Goal: Find specific fact: Find contact information

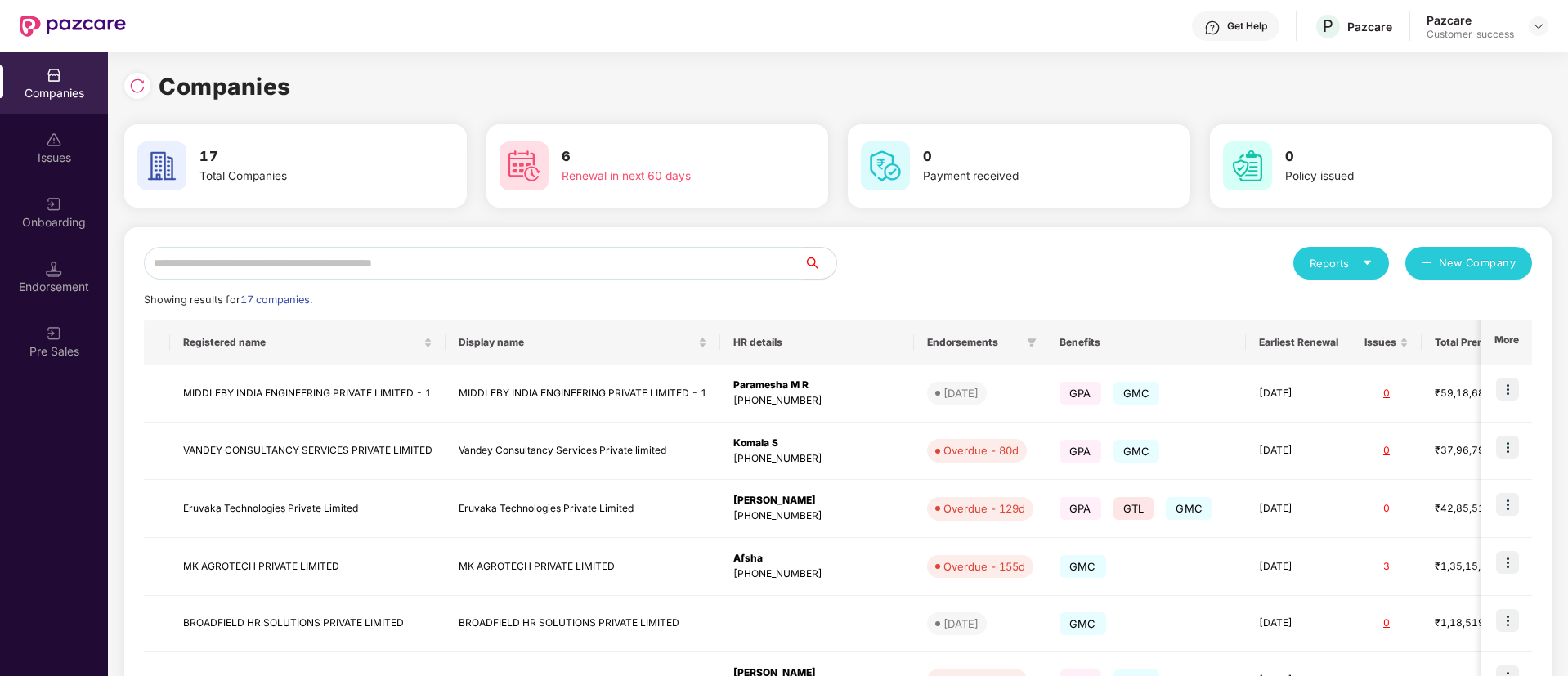
click at [477, 252] on input "text" at bounding box center [473, 262] width 659 height 33
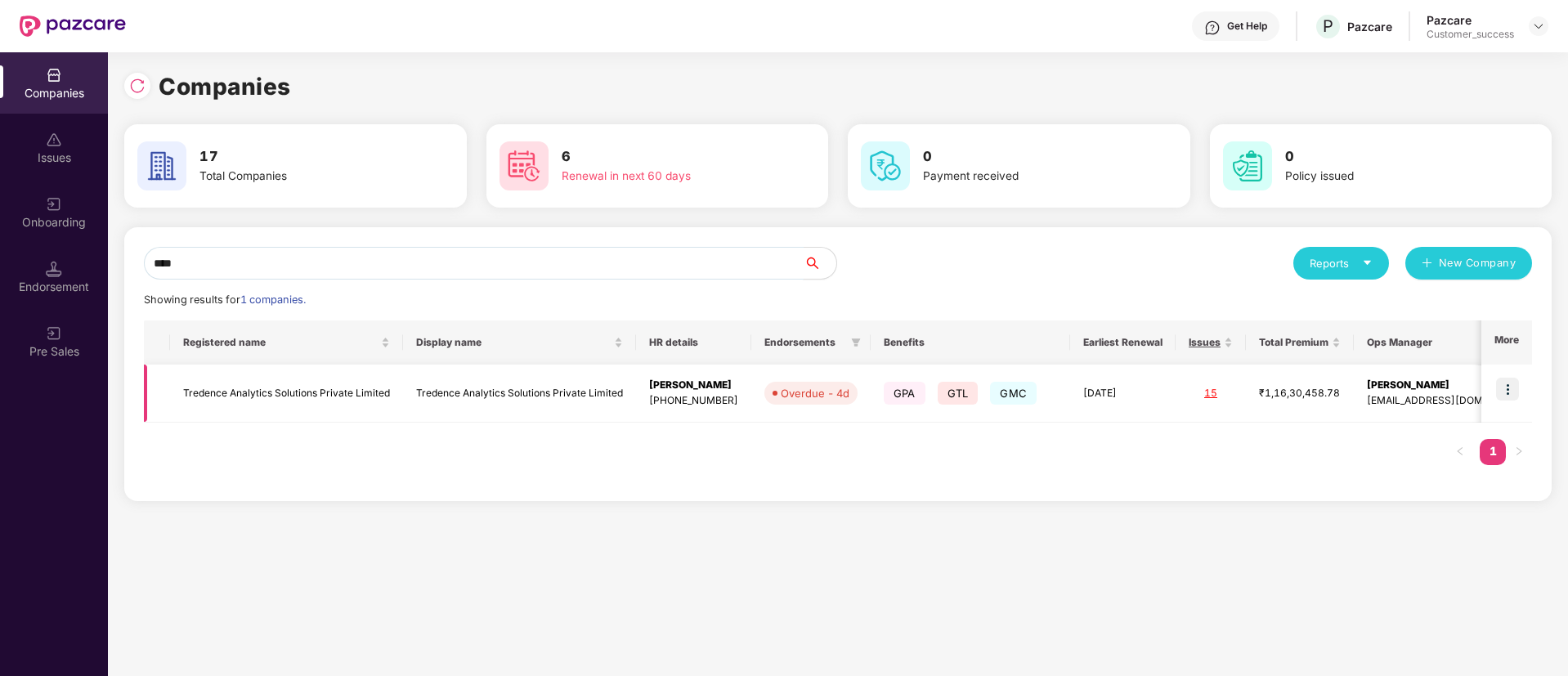
type input "****"
click at [1500, 390] on img at bounding box center [1507, 388] width 23 height 23
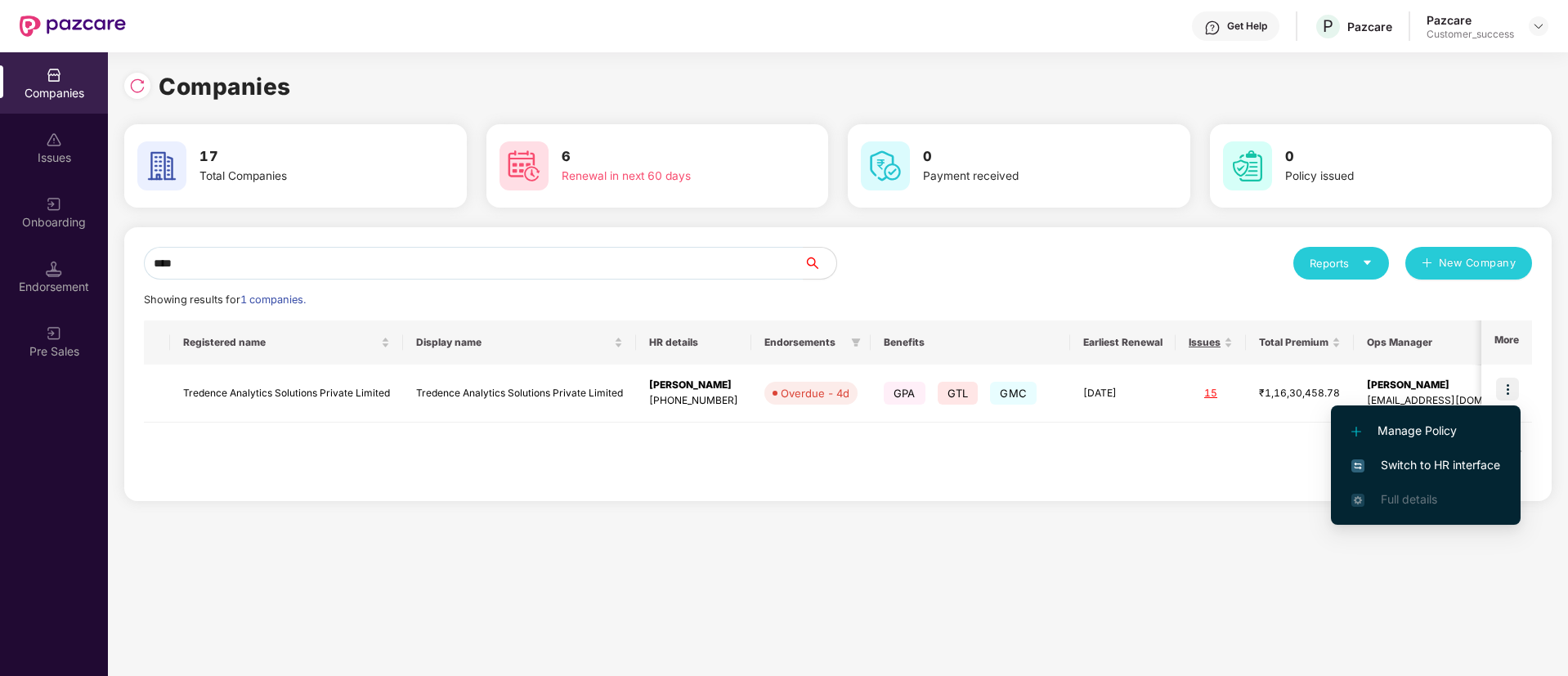
click at [1428, 468] on span "Switch to HR interface" at bounding box center [1426, 464] width 149 height 18
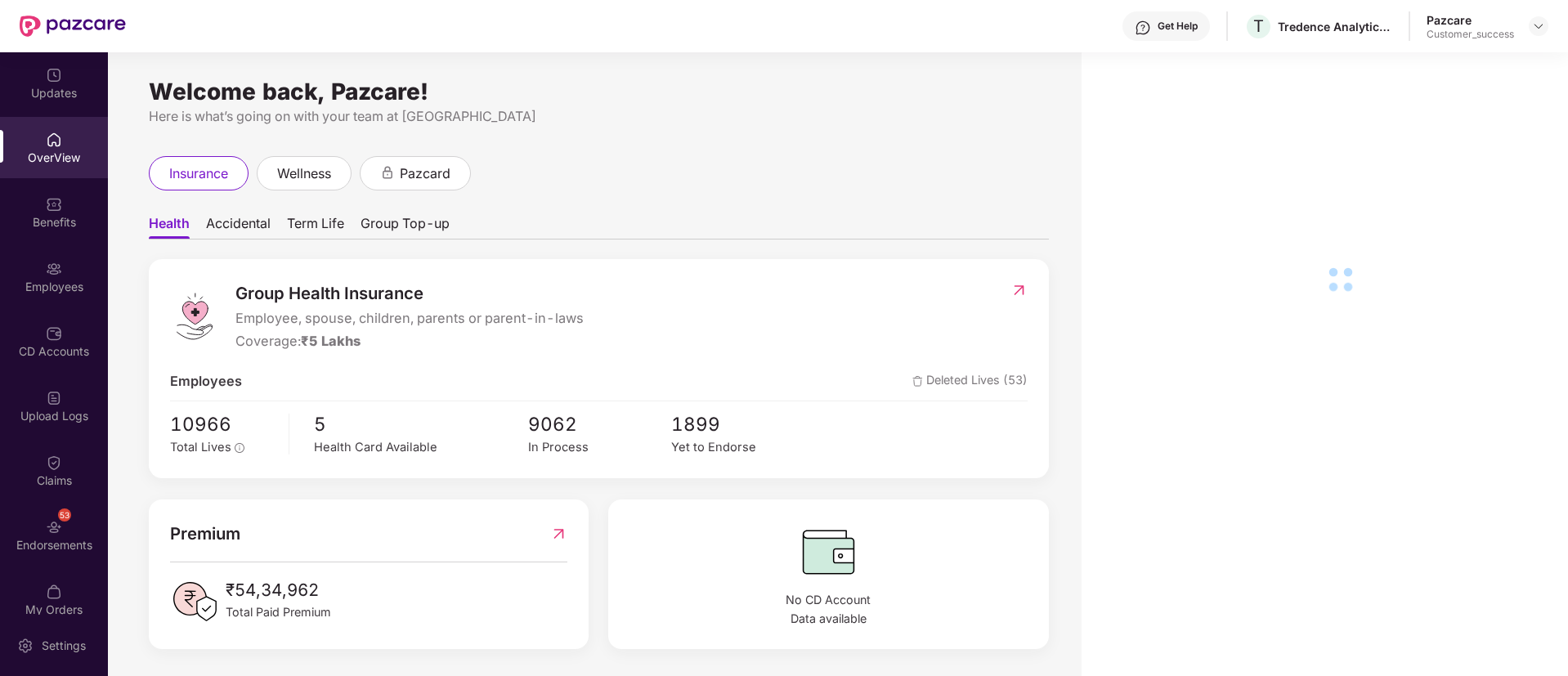
click at [52, 219] on div "Benefits" at bounding box center [54, 222] width 108 height 16
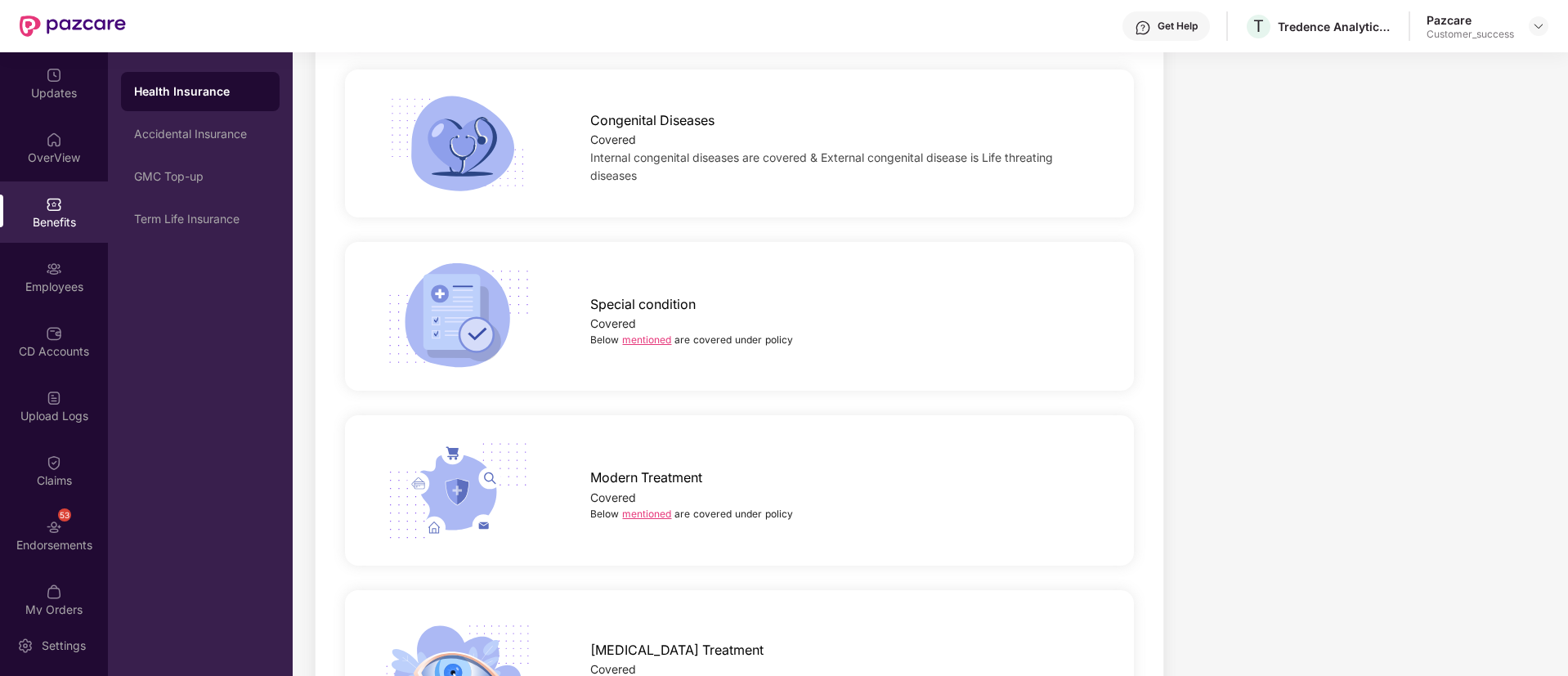
scroll to position [2427, 0]
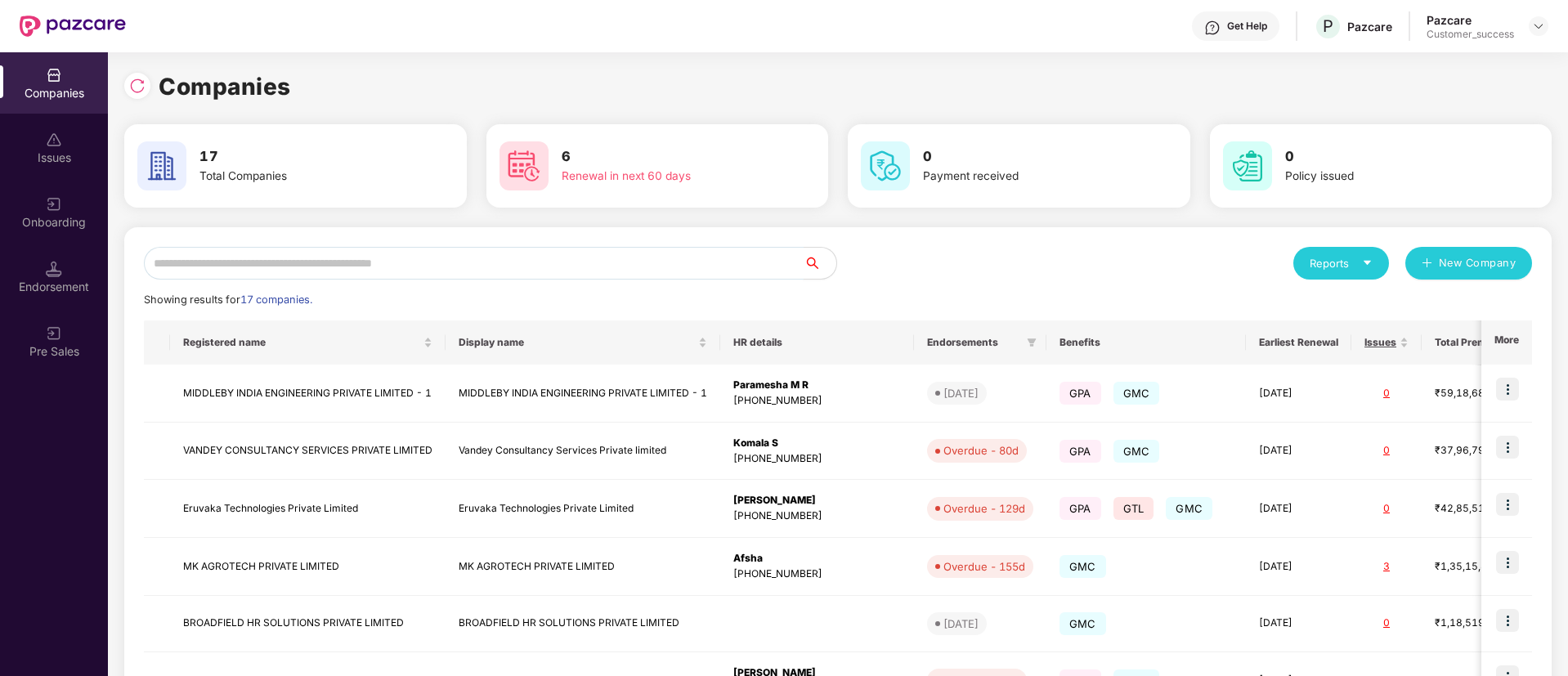
click at [407, 255] on input "text" at bounding box center [473, 262] width 659 height 33
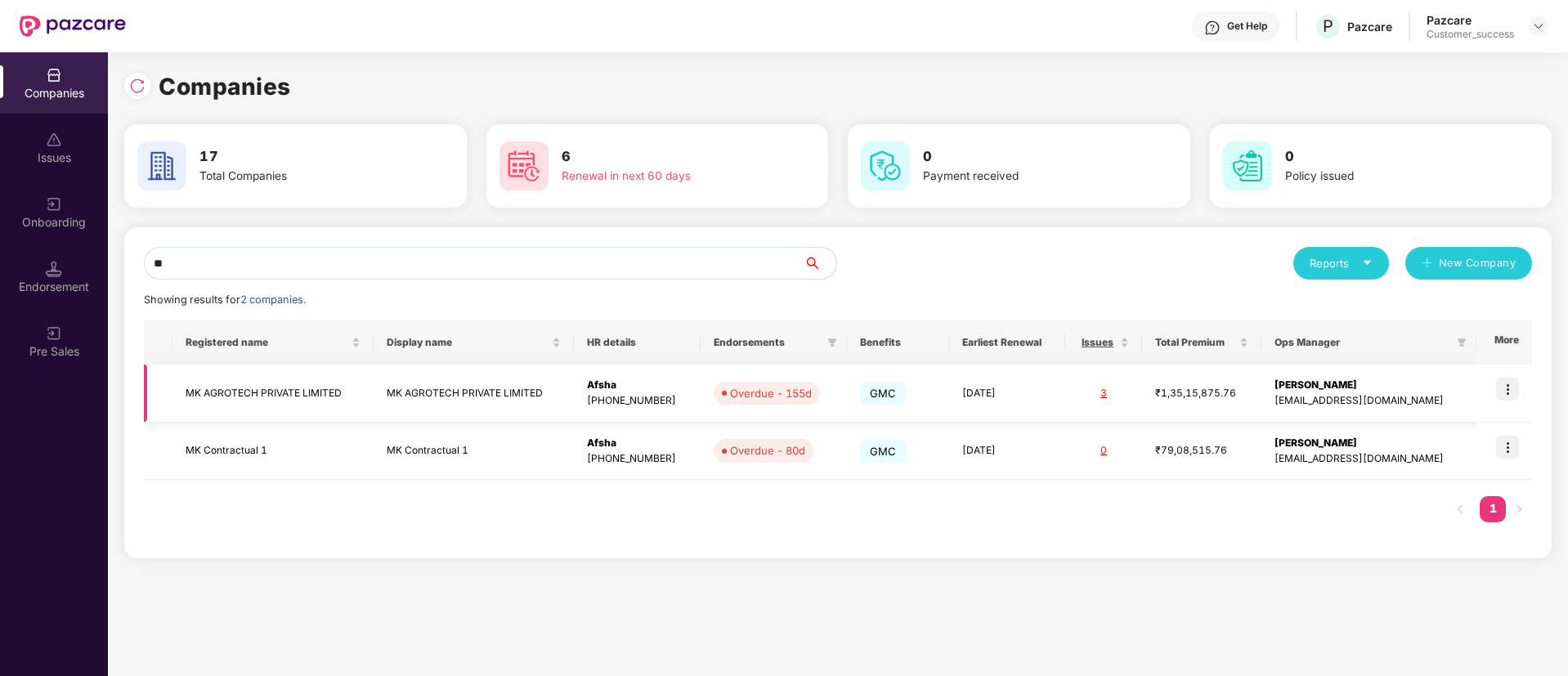
type input "**"
click at [1512, 380] on img at bounding box center [1507, 388] width 23 height 23
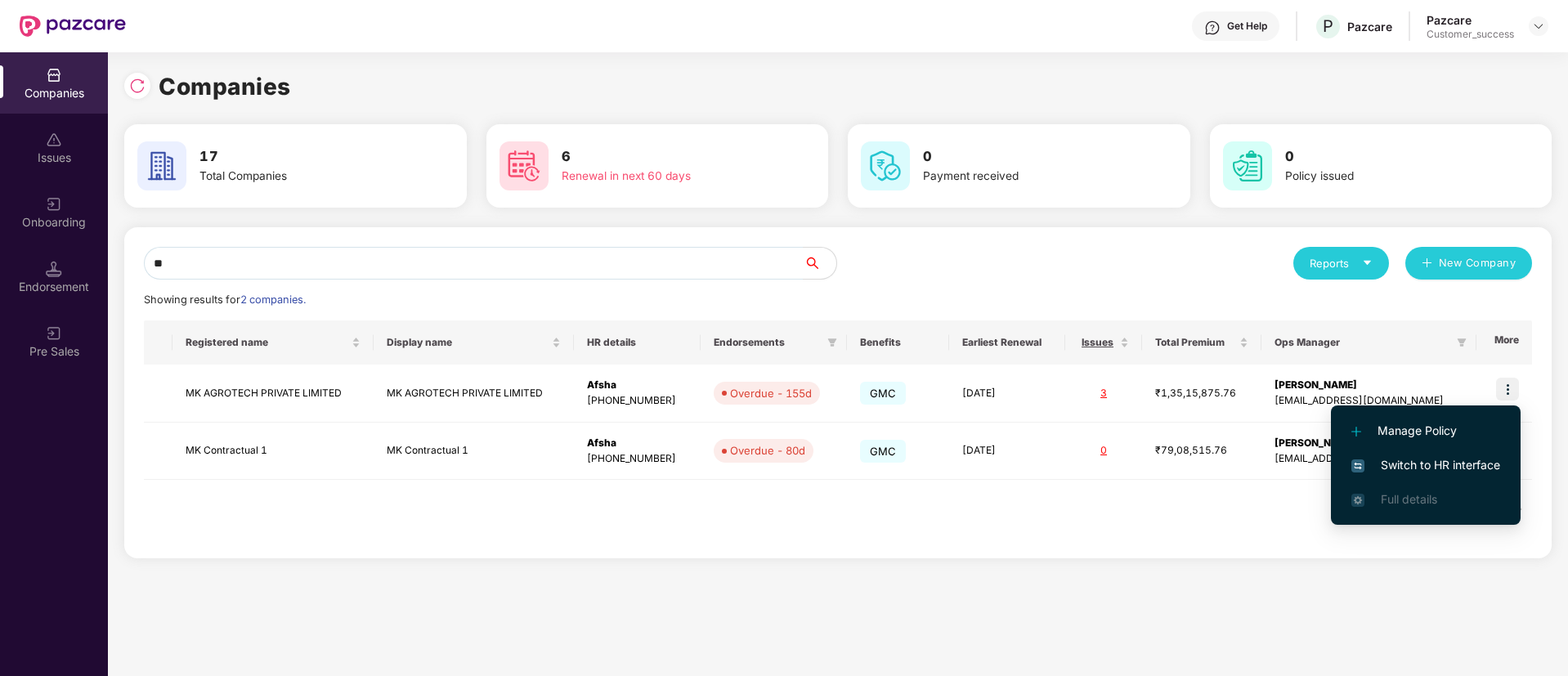
click at [1478, 450] on li "Switch to HR interface" at bounding box center [1425, 465] width 190 height 35
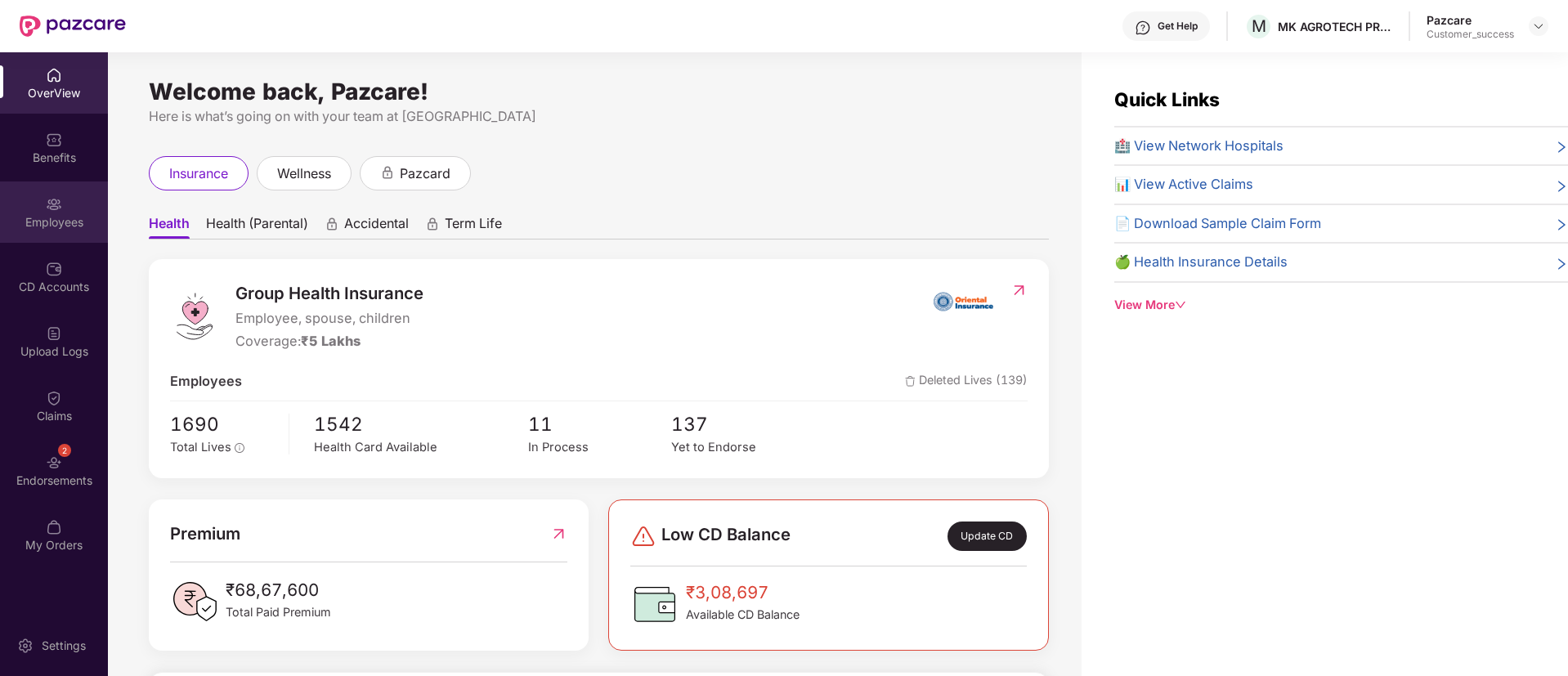
click at [53, 225] on div "Employees" at bounding box center [54, 222] width 108 height 16
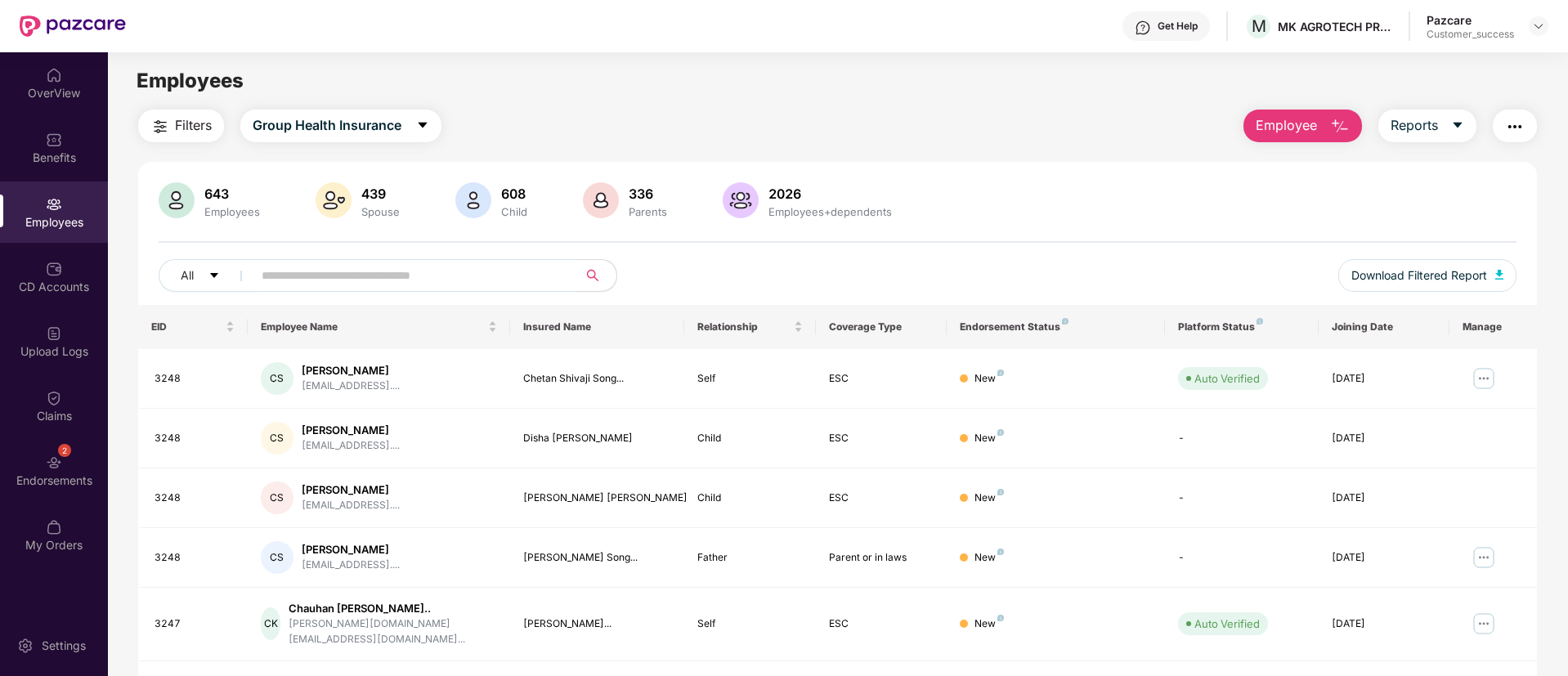
paste input "****"
click at [393, 272] on input "****" at bounding box center [409, 275] width 294 height 24
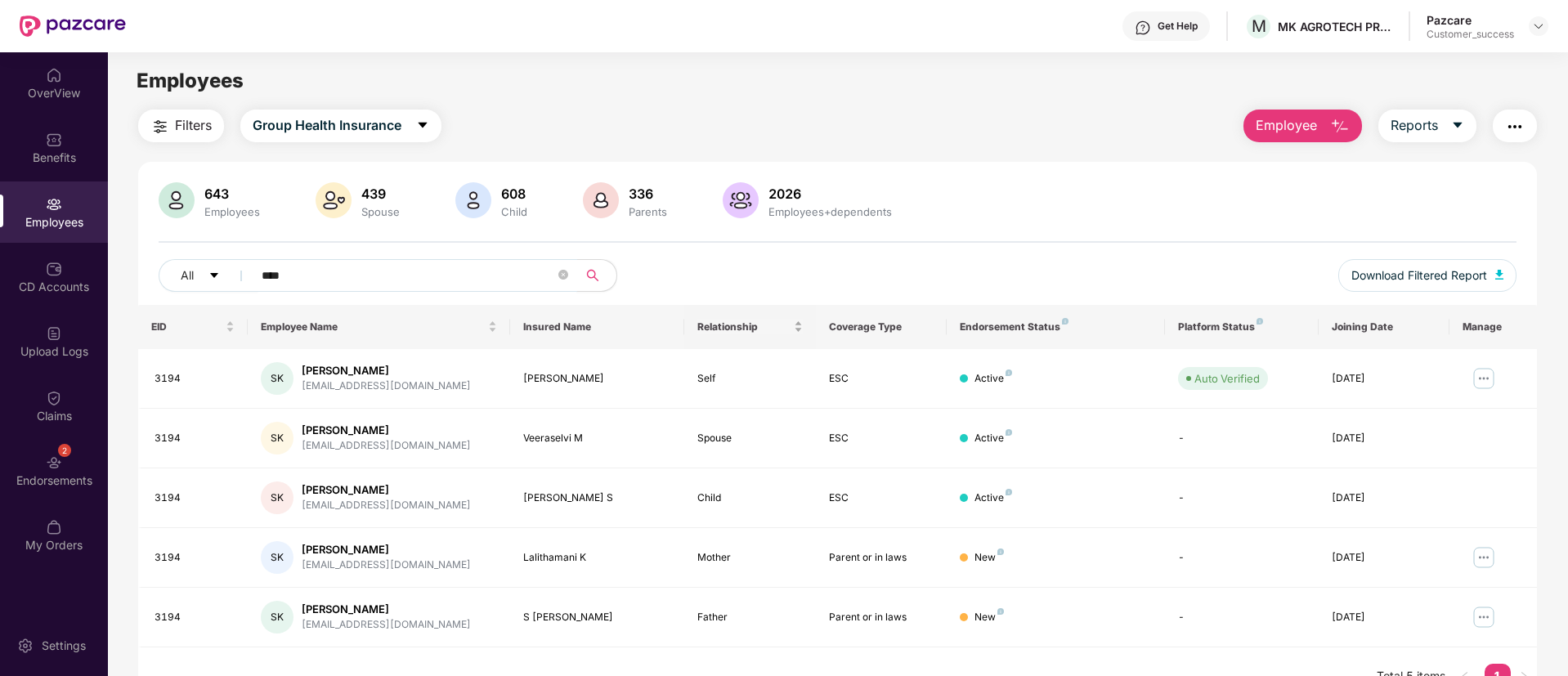
scroll to position [52, 0]
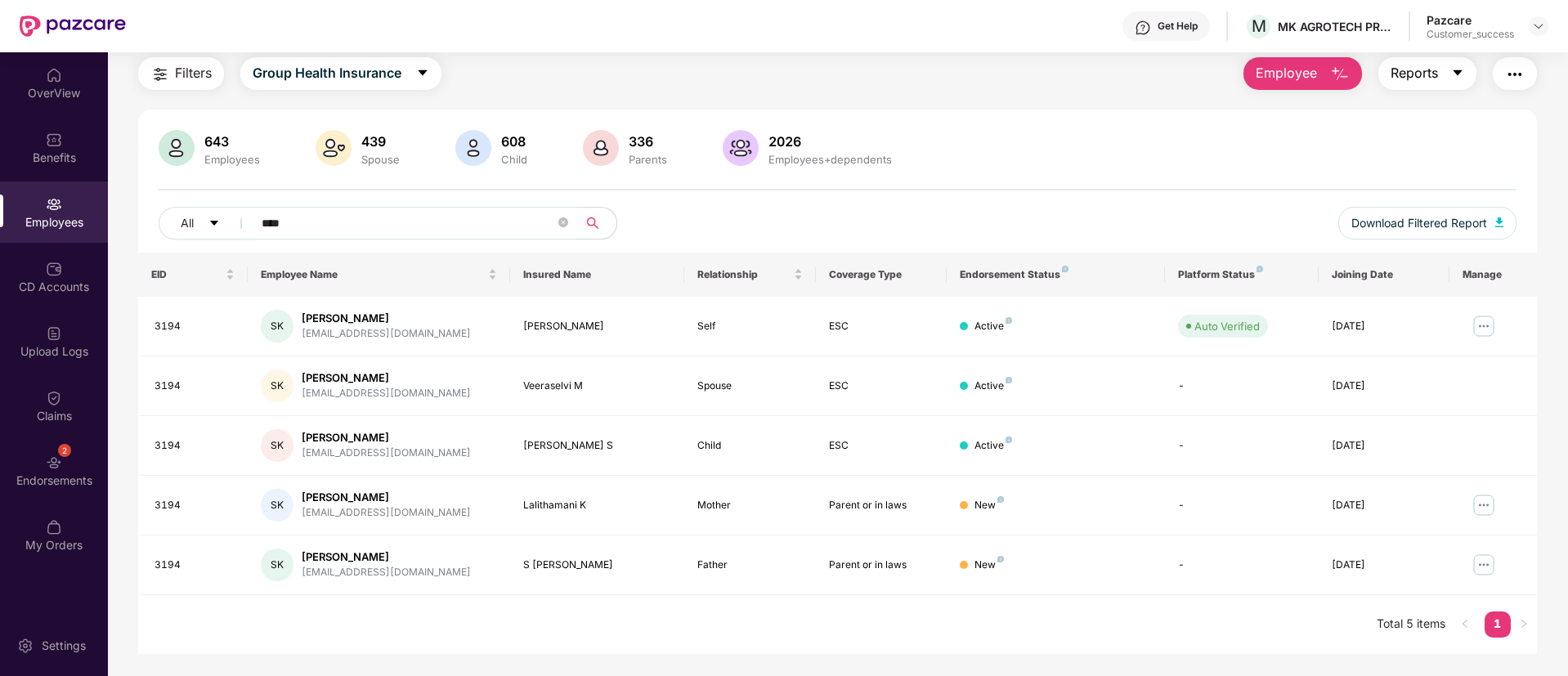
type input "****"
click at [1456, 71] on icon "caret-down" at bounding box center [1457, 73] width 9 height 6
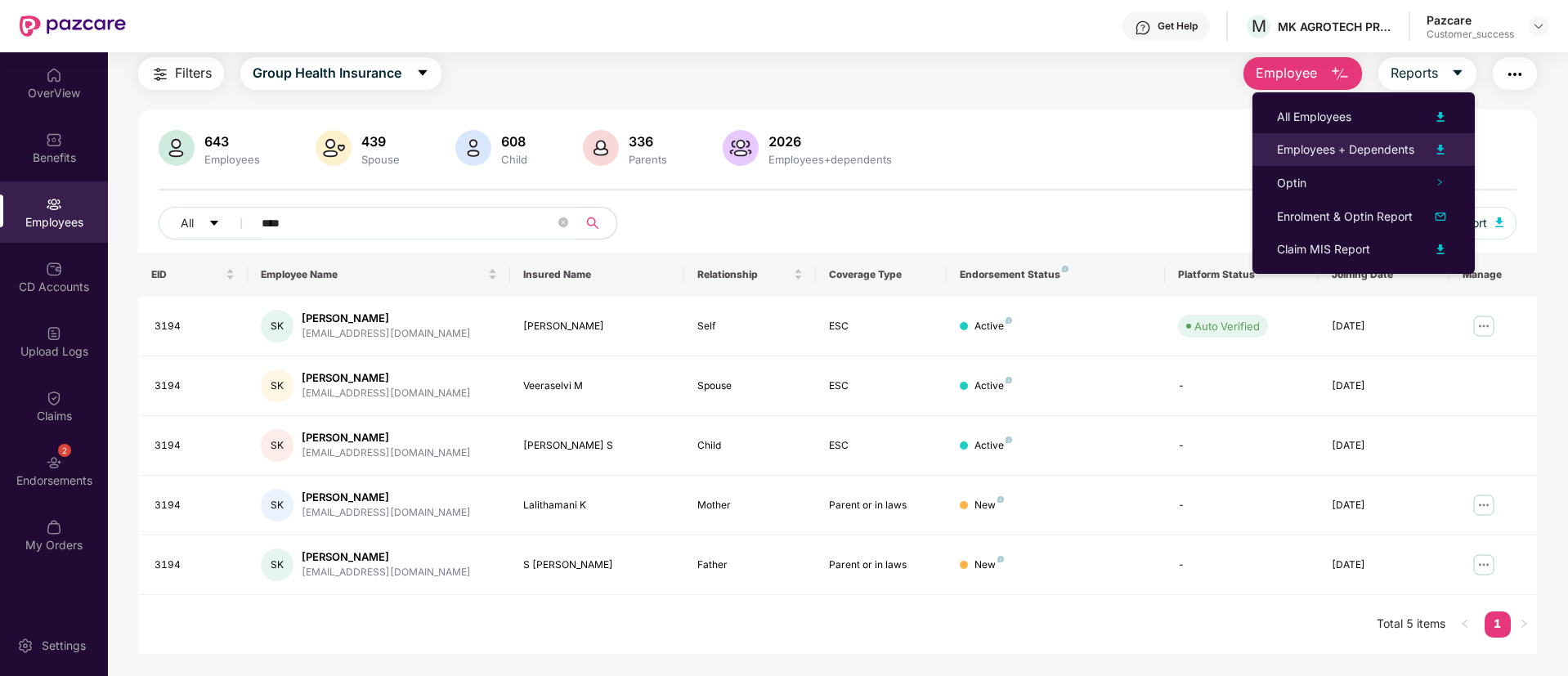
click at [1457, 150] on li "Employees + Dependents" at bounding box center [1363, 149] width 222 height 33
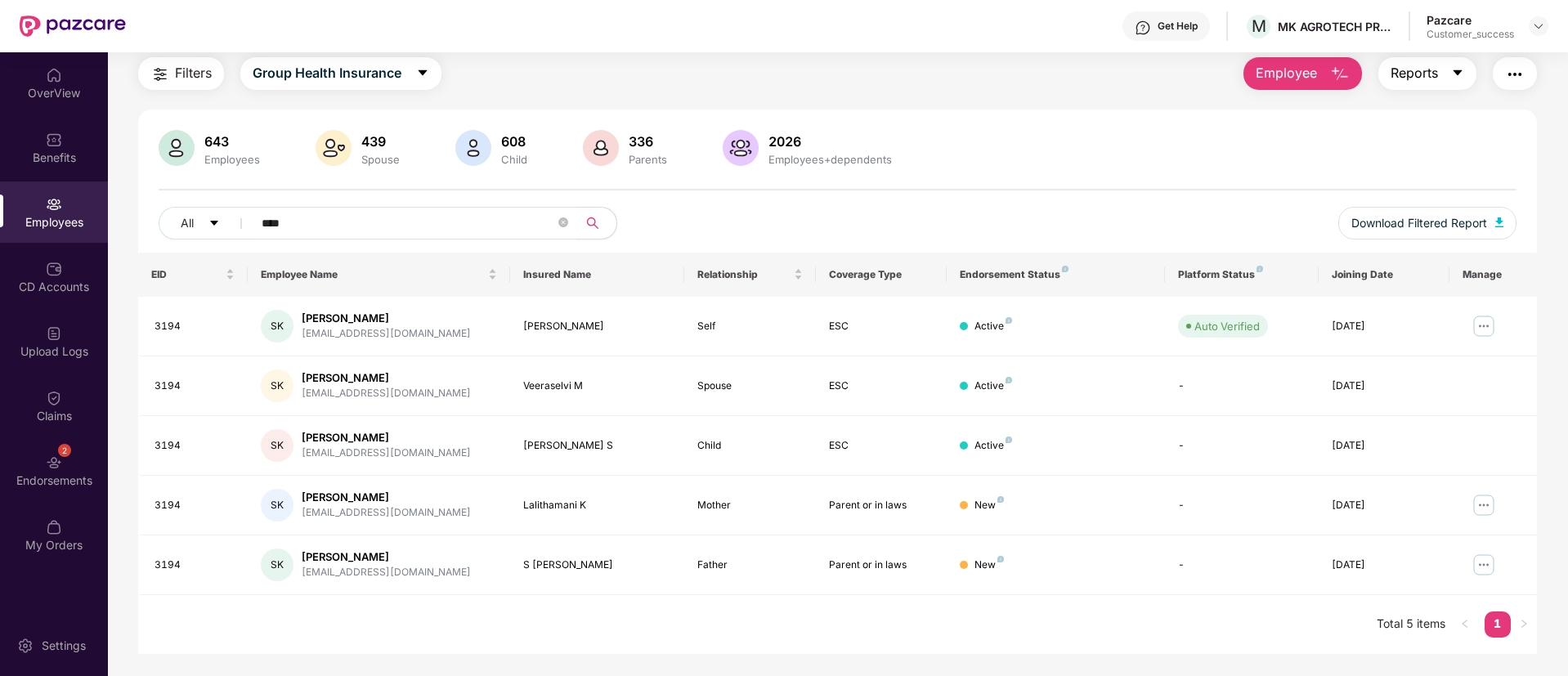
click at [1459, 84] on button "Reports" at bounding box center [1428, 73] width 98 height 33
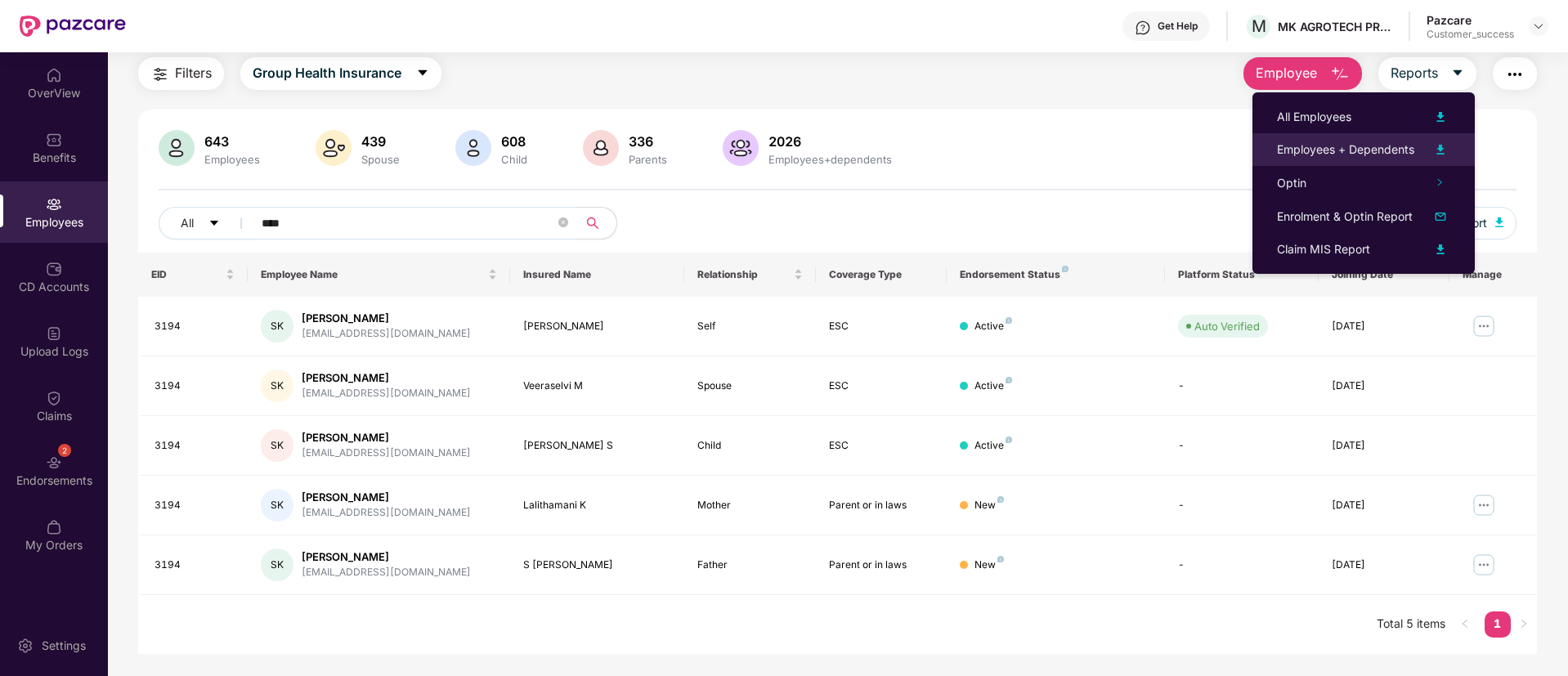
click at [1444, 143] on img at bounding box center [1440, 149] width 19 height 19
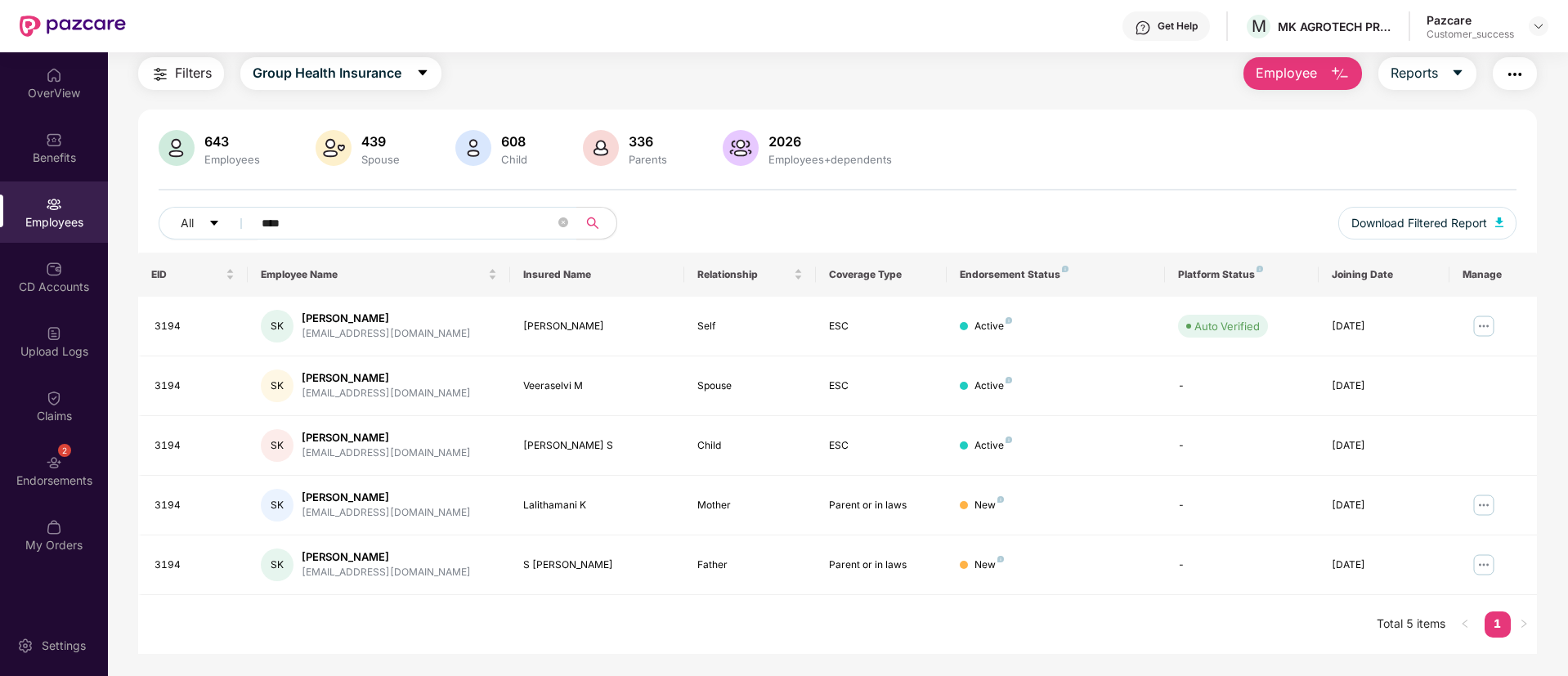
click at [1097, 154] on div "643 Employees 439 Spouse 608 Child 336 Parents 2026 Employees+dependents" at bounding box center [838, 149] width 1358 height 39
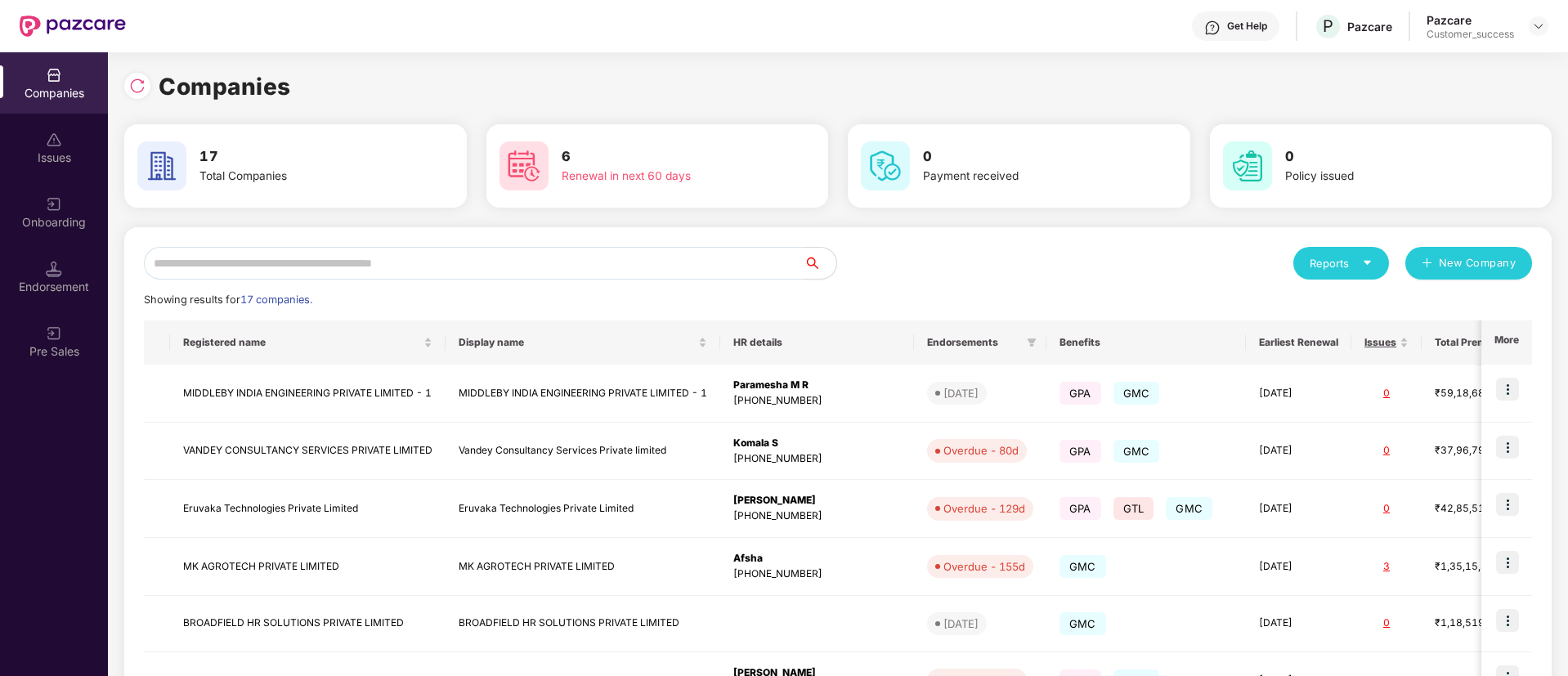
click at [459, 270] on input "text" at bounding box center [473, 262] width 659 height 33
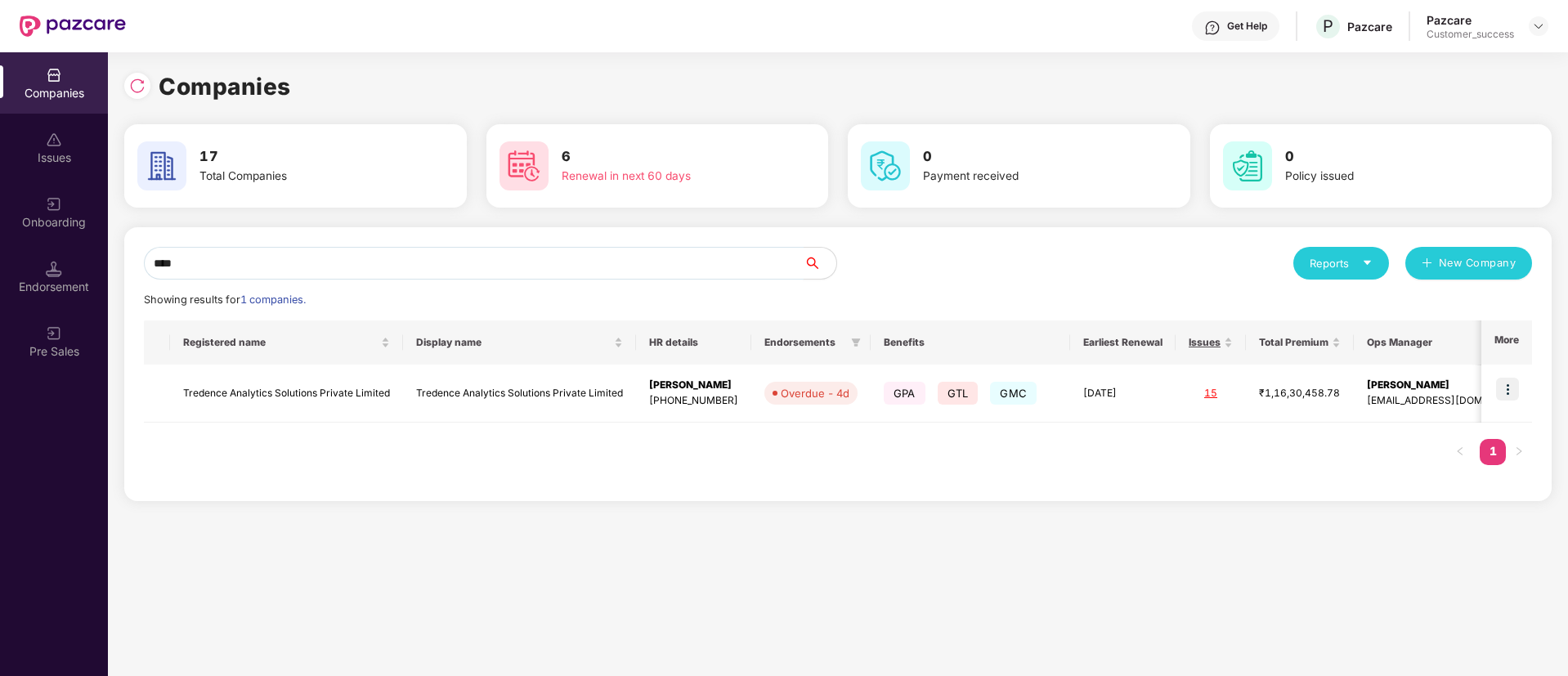
type input "****"
click at [1517, 390] on img at bounding box center [1507, 388] width 23 height 23
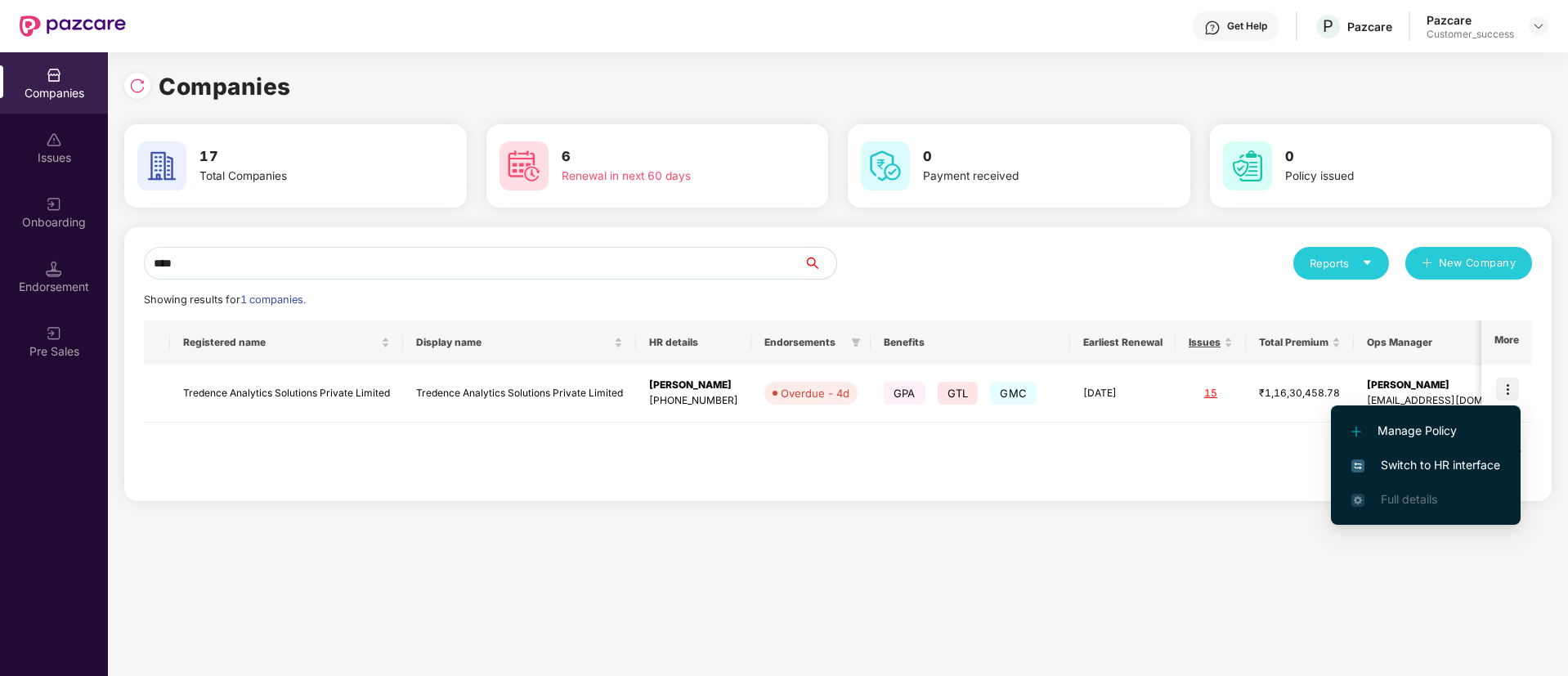
click at [1443, 452] on li "Switch to HR interface" at bounding box center [1425, 465] width 190 height 35
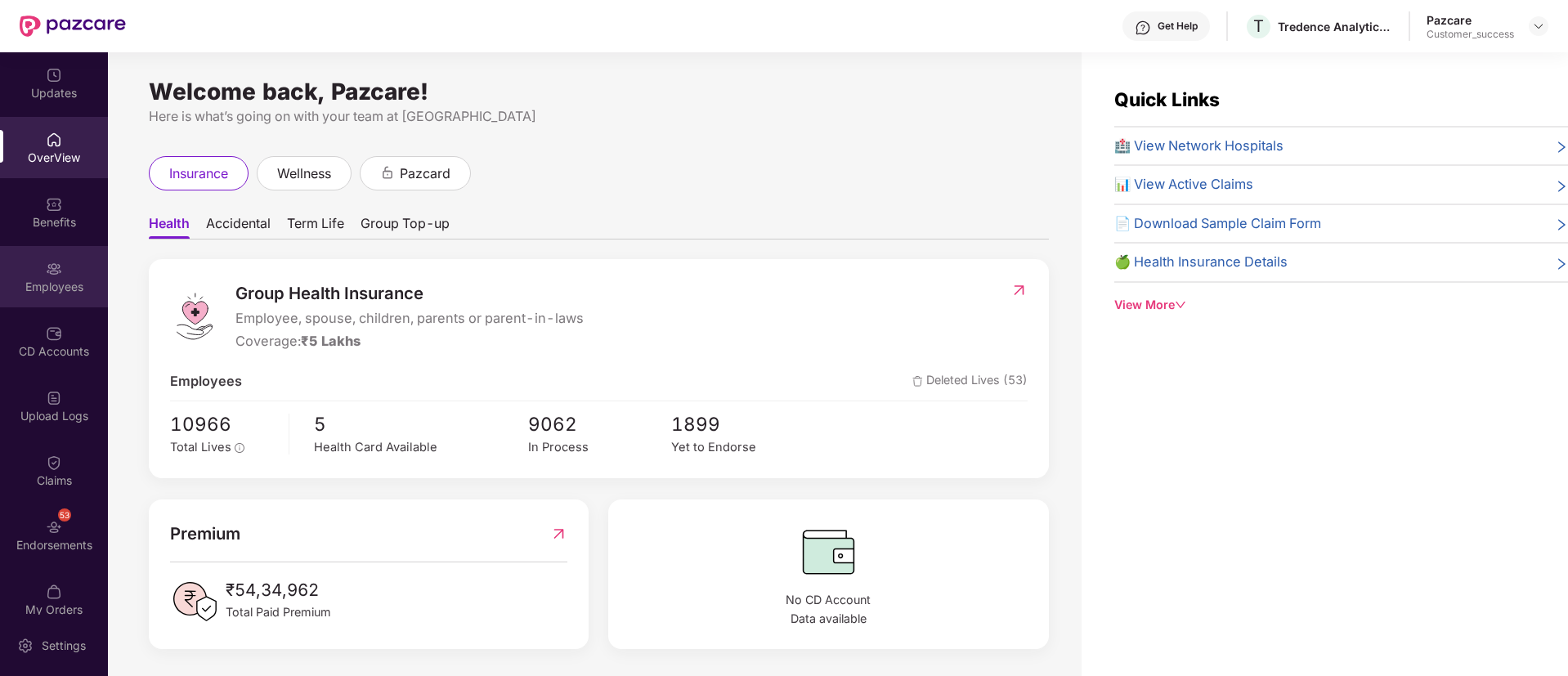
click at [46, 266] on img at bounding box center [53, 268] width 16 height 16
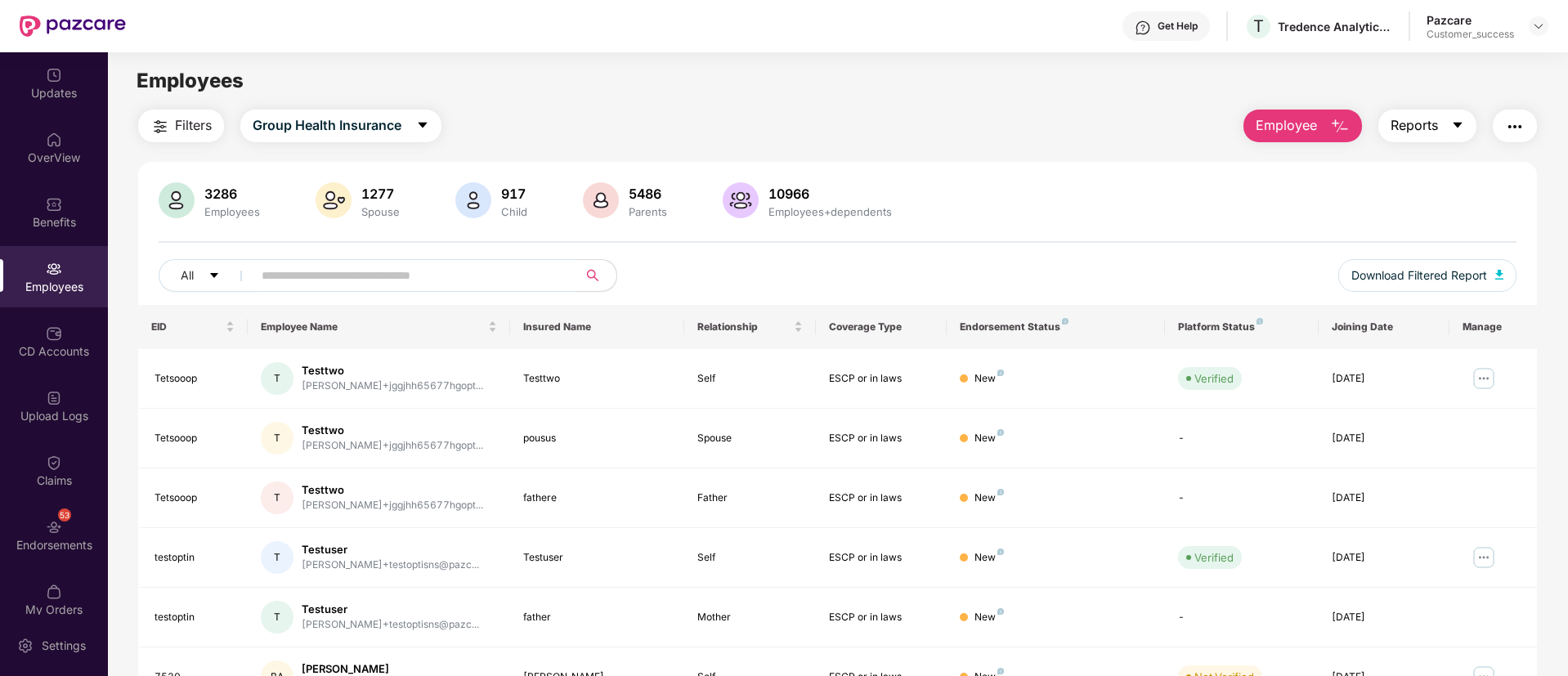
click at [1463, 116] on button "Reports" at bounding box center [1428, 126] width 98 height 33
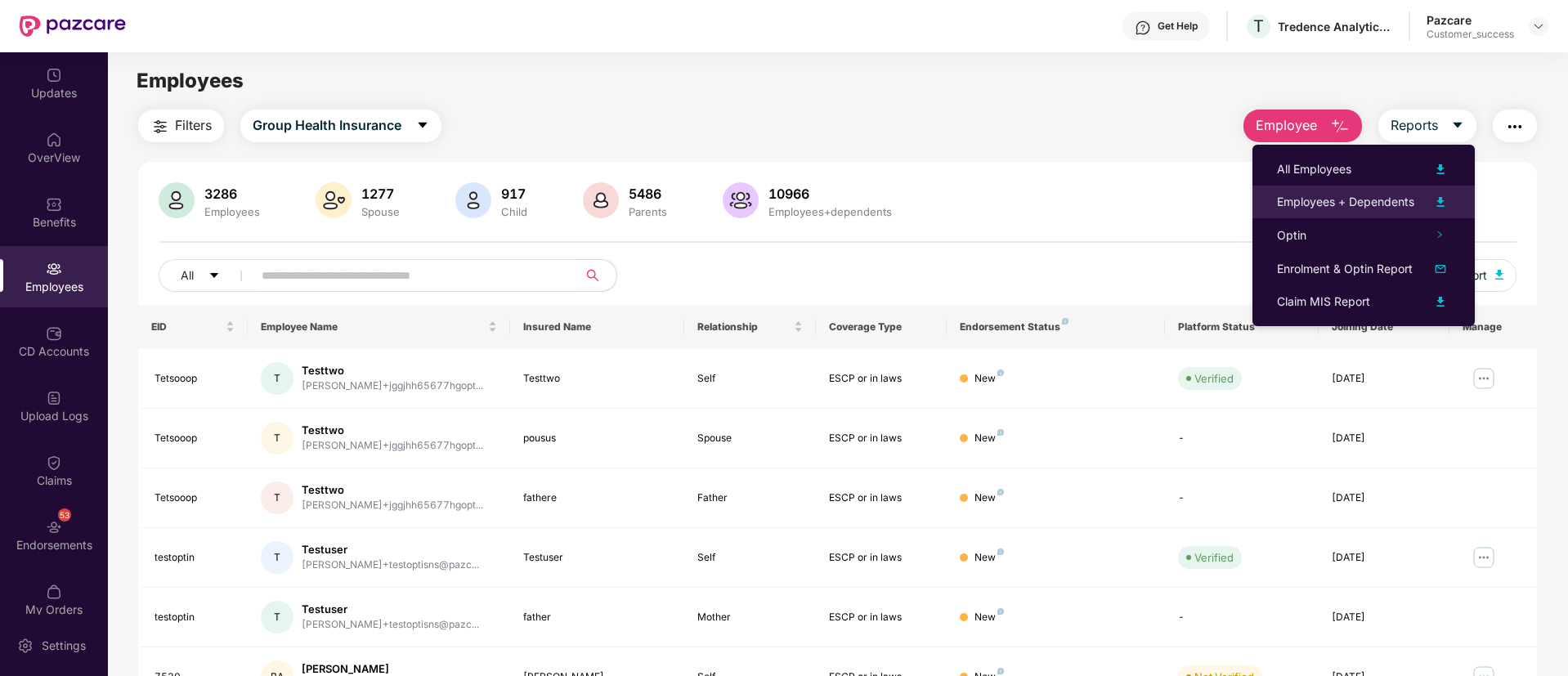
click at [1450, 197] on img at bounding box center [1440, 202] width 19 height 19
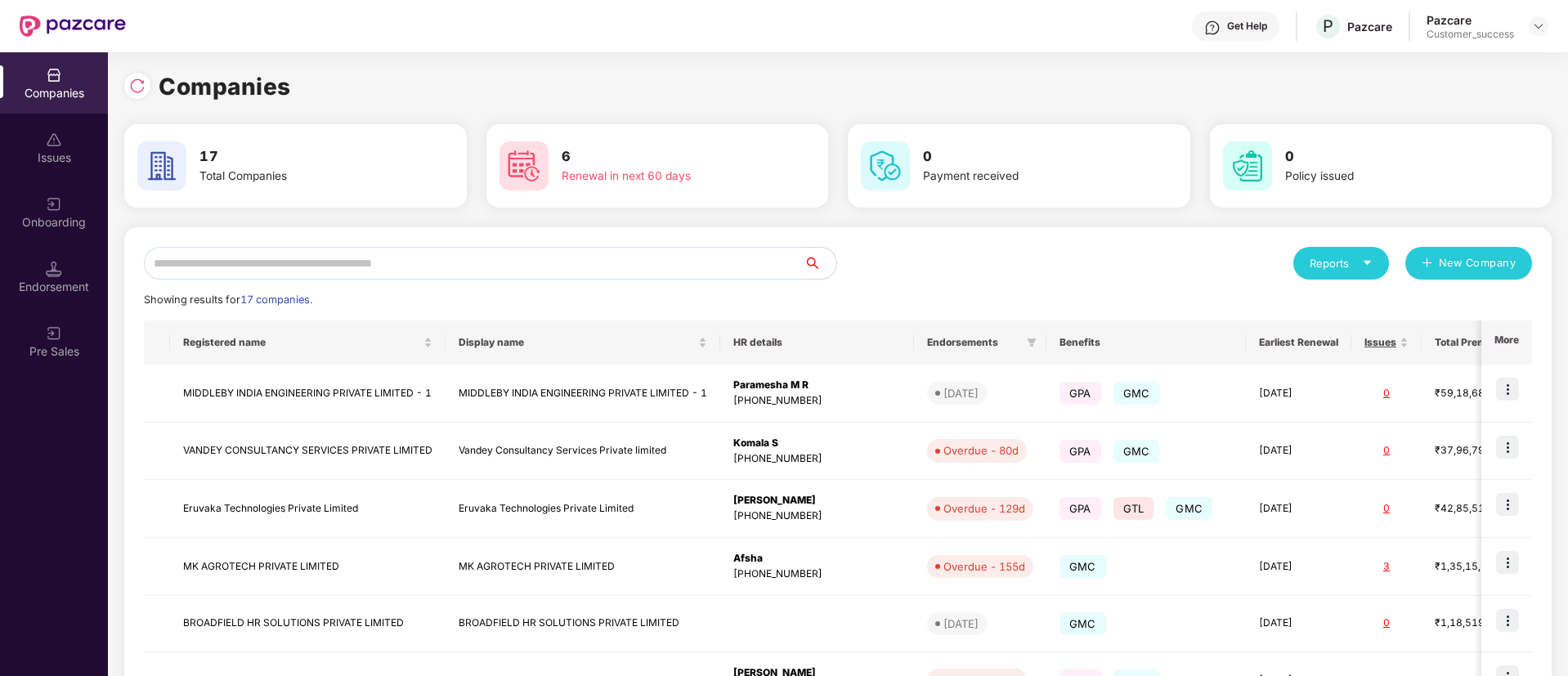
click at [396, 254] on input "text" at bounding box center [473, 262] width 659 height 33
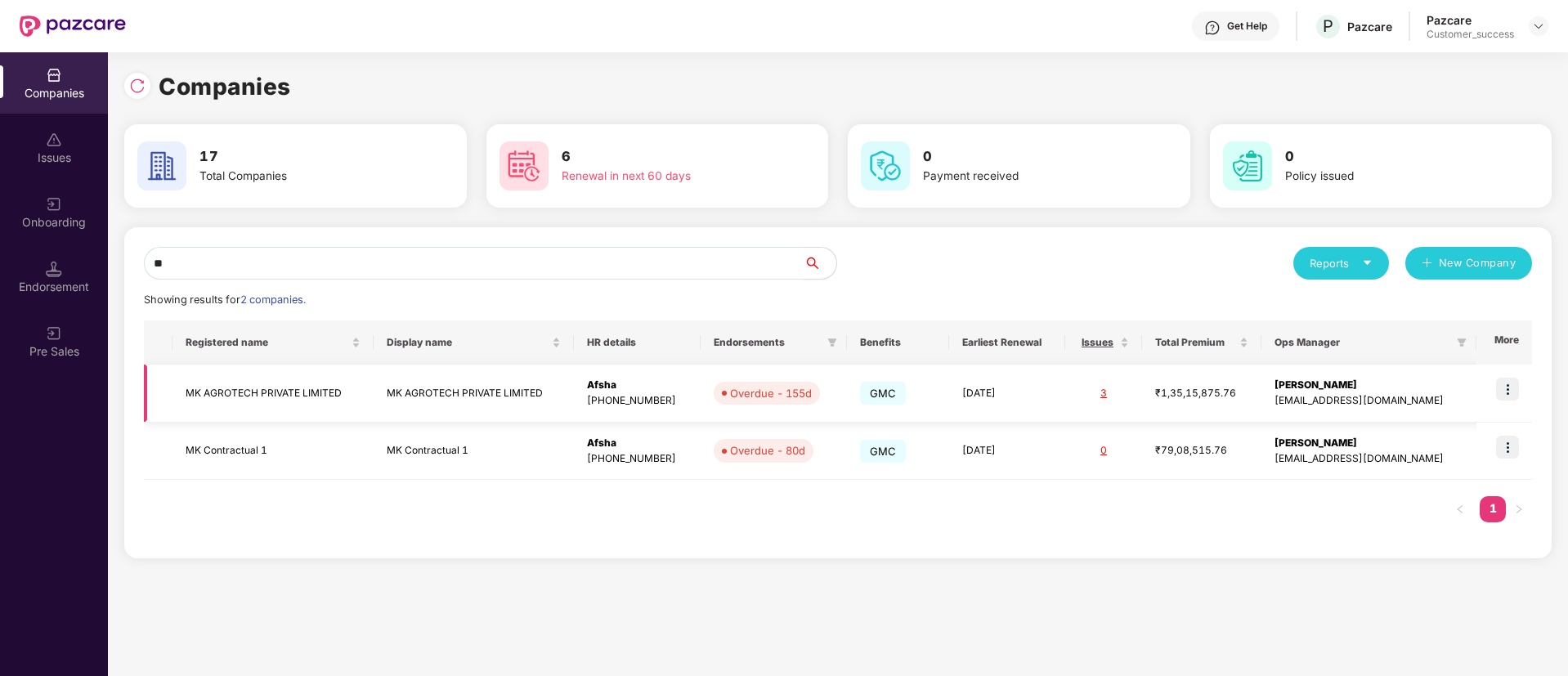
type input "**"
click at [1516, 398] on img at bounding box center [1507, 388] width 23 height 23
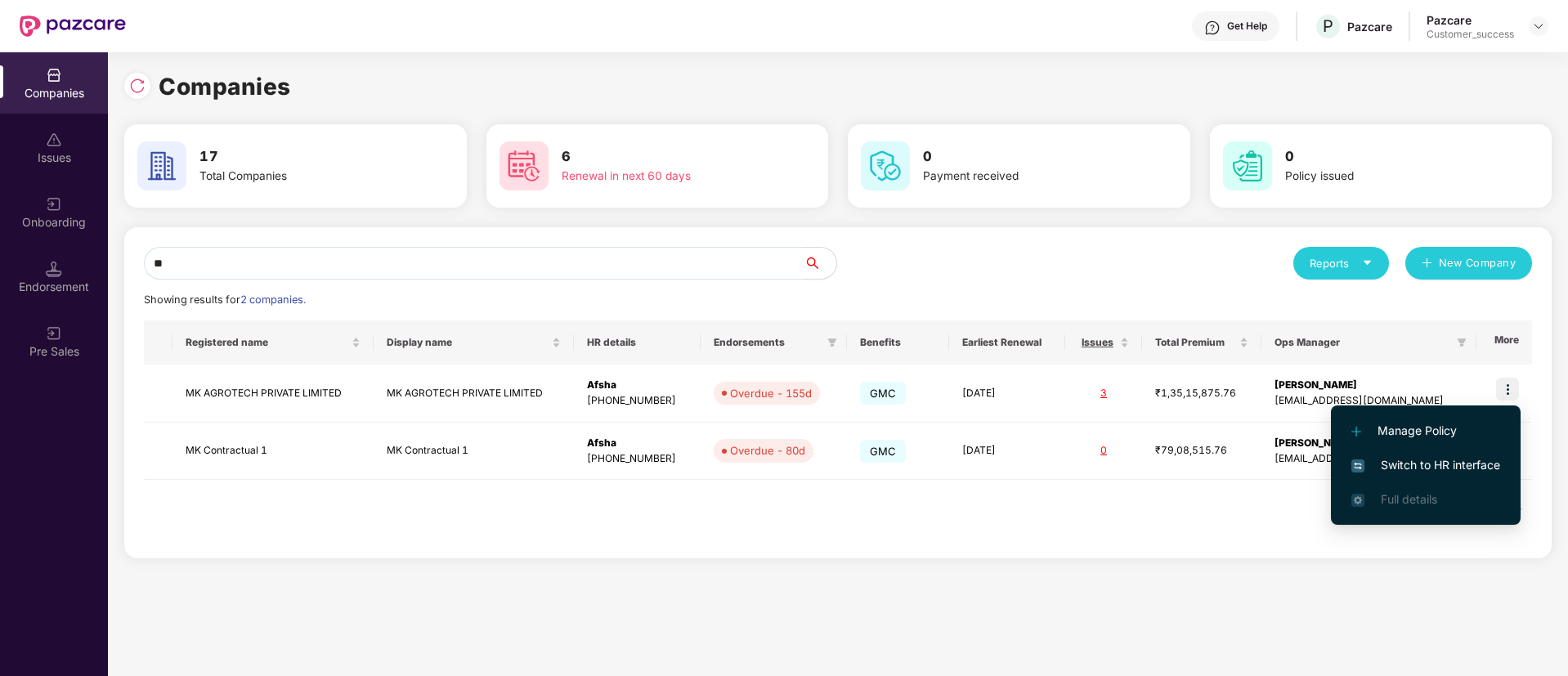
click at [1425, 462] on span "Switch to HR interface" at bounding box center [1426, 464] width 149 height 18
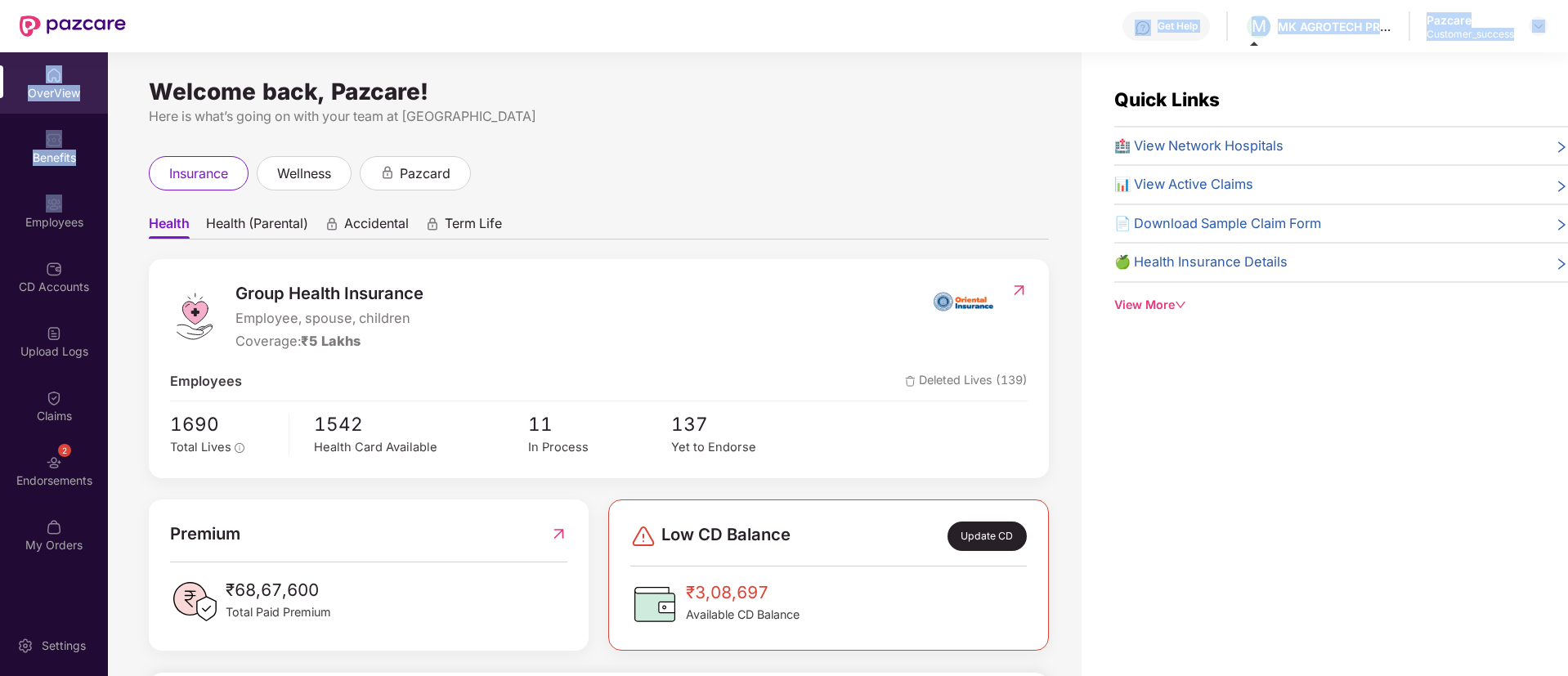
drag, startPoint x: 42, startPoint y: 183, endPoint x: 338, endPoint y: -127, distance: 428.6
click at [338, 0] on html "Get Help M MK AGROTECH PRIVATE LIMITED Pazcare Customer_success OverView Benefi…" at bounding box center [784, 338] width 1568 height 676
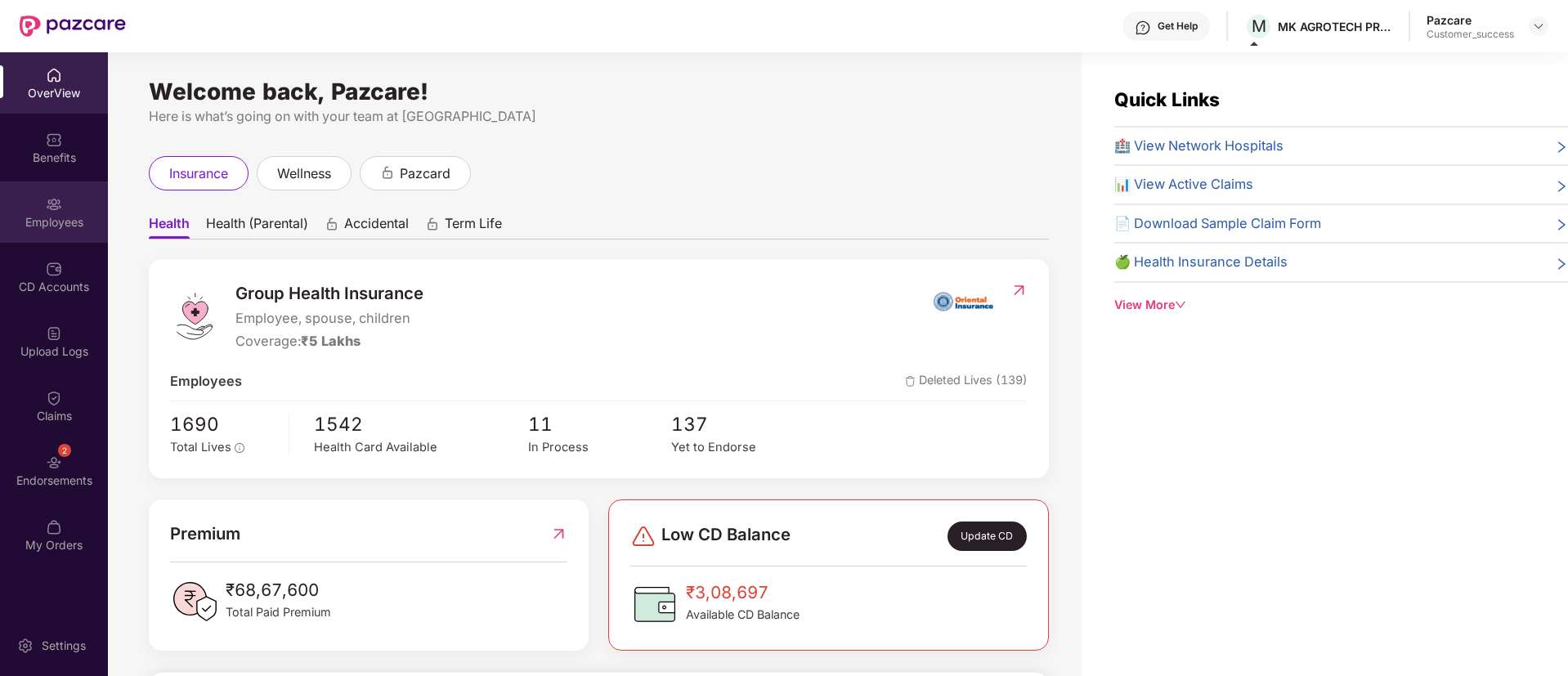
click at [83, 235] on div "Employees" at bounding box center [54, 212] width 108 height 62
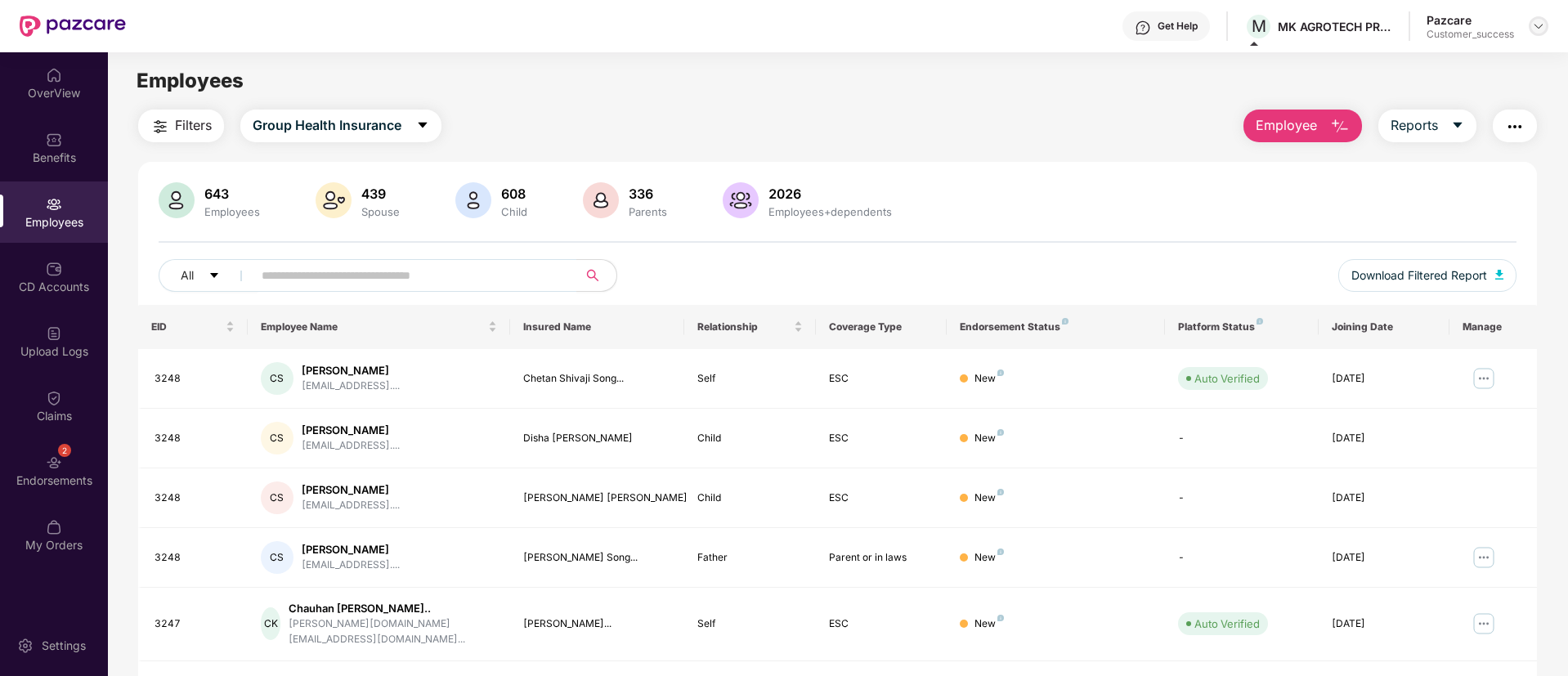
click at [1542, 24] on img at bounding box center [1538, 25] width 13 height 13
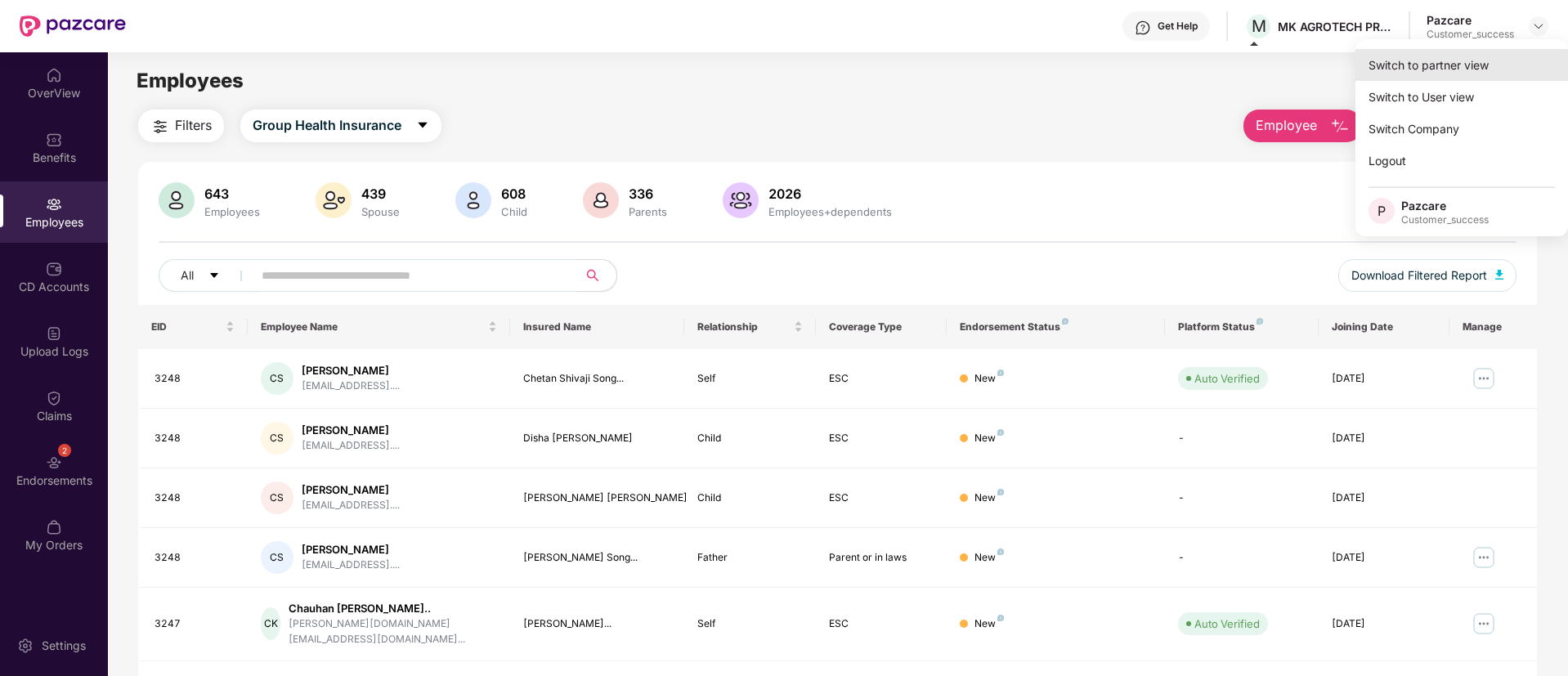
click at [1440, 67] on div "Switch to partner view" at bounding box center [1462, 65] width 213 height 32
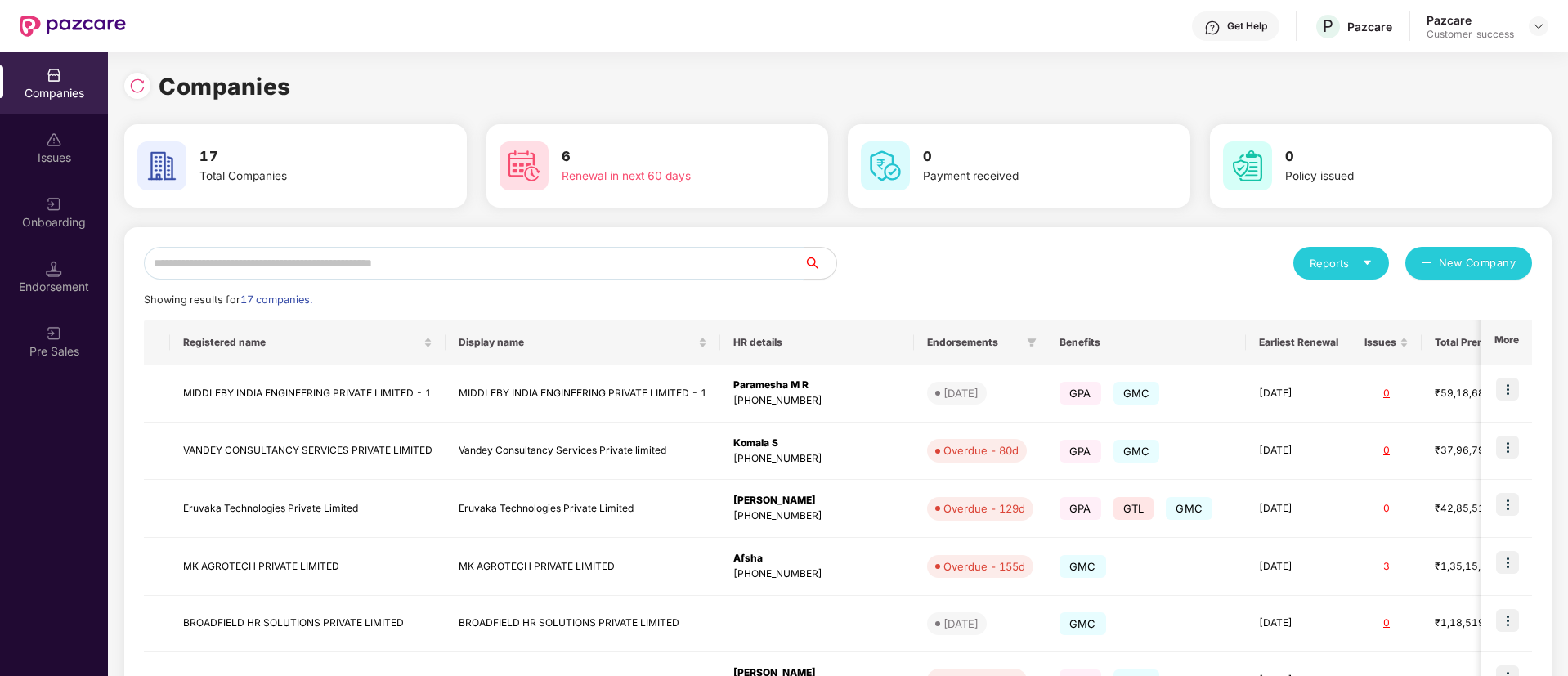
click at [512, 277] on input "text" at bounding box center [473, 262] width 659 height 33
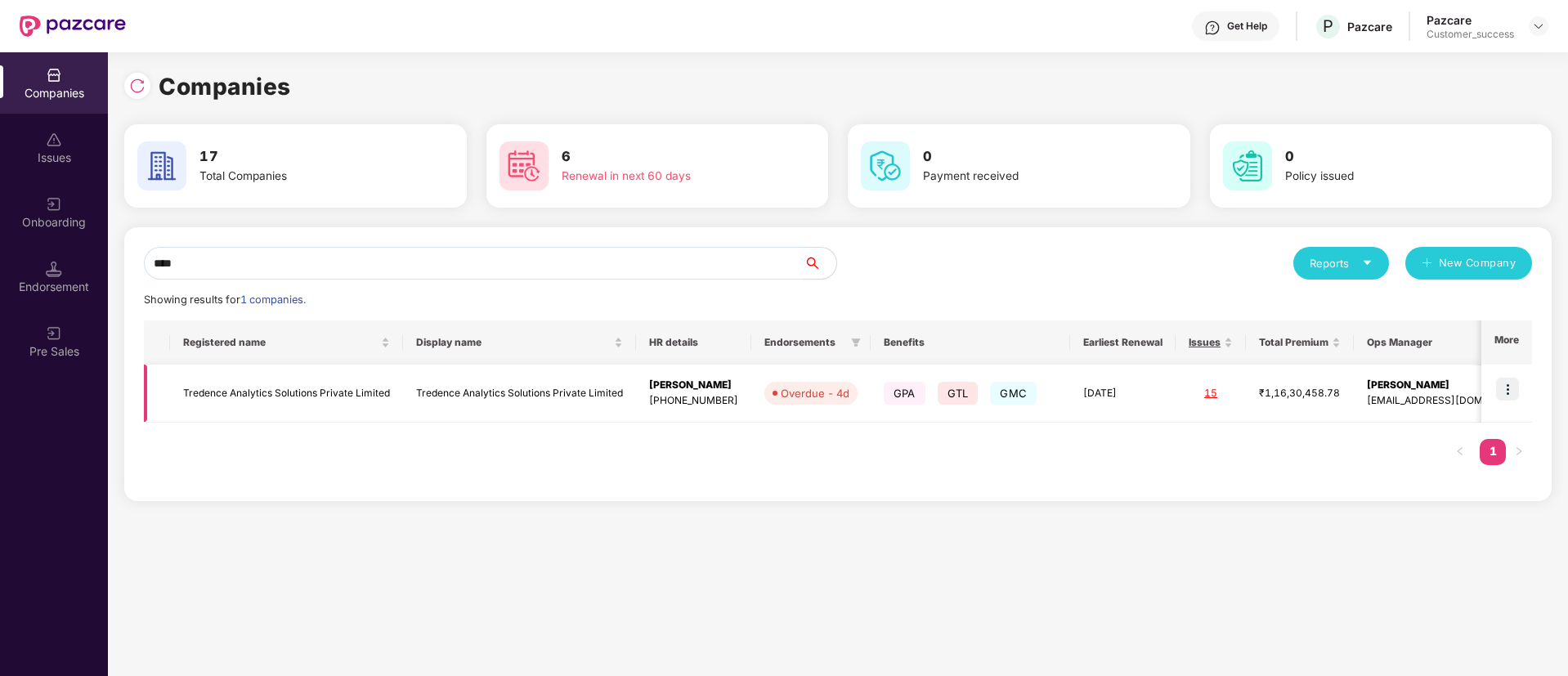
type input "****"
click at [1511, 389] on img at bounding box center [1507, 388] width 23 height 23
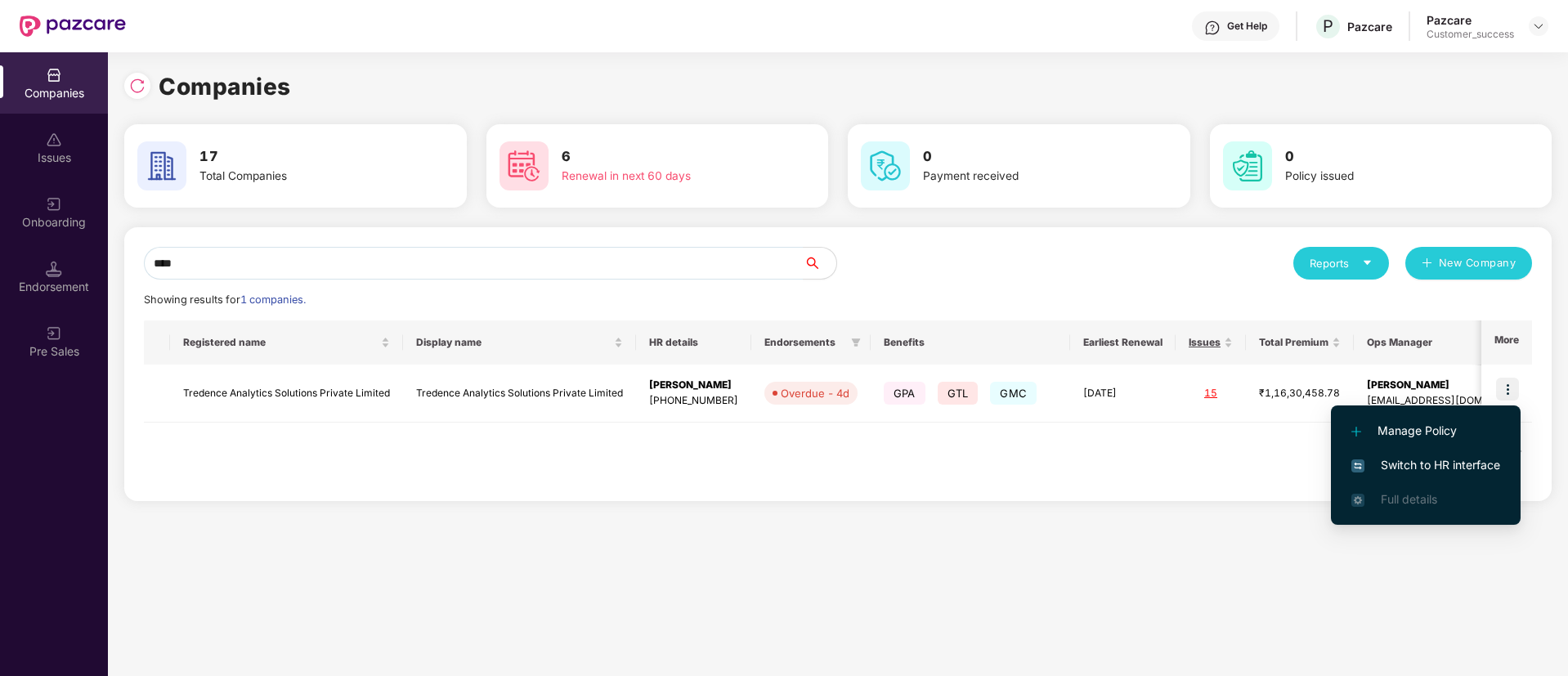
click at [1444, 463] on span "Switch to HR interface" at bounding box center [1426, 464] width 149 height 18
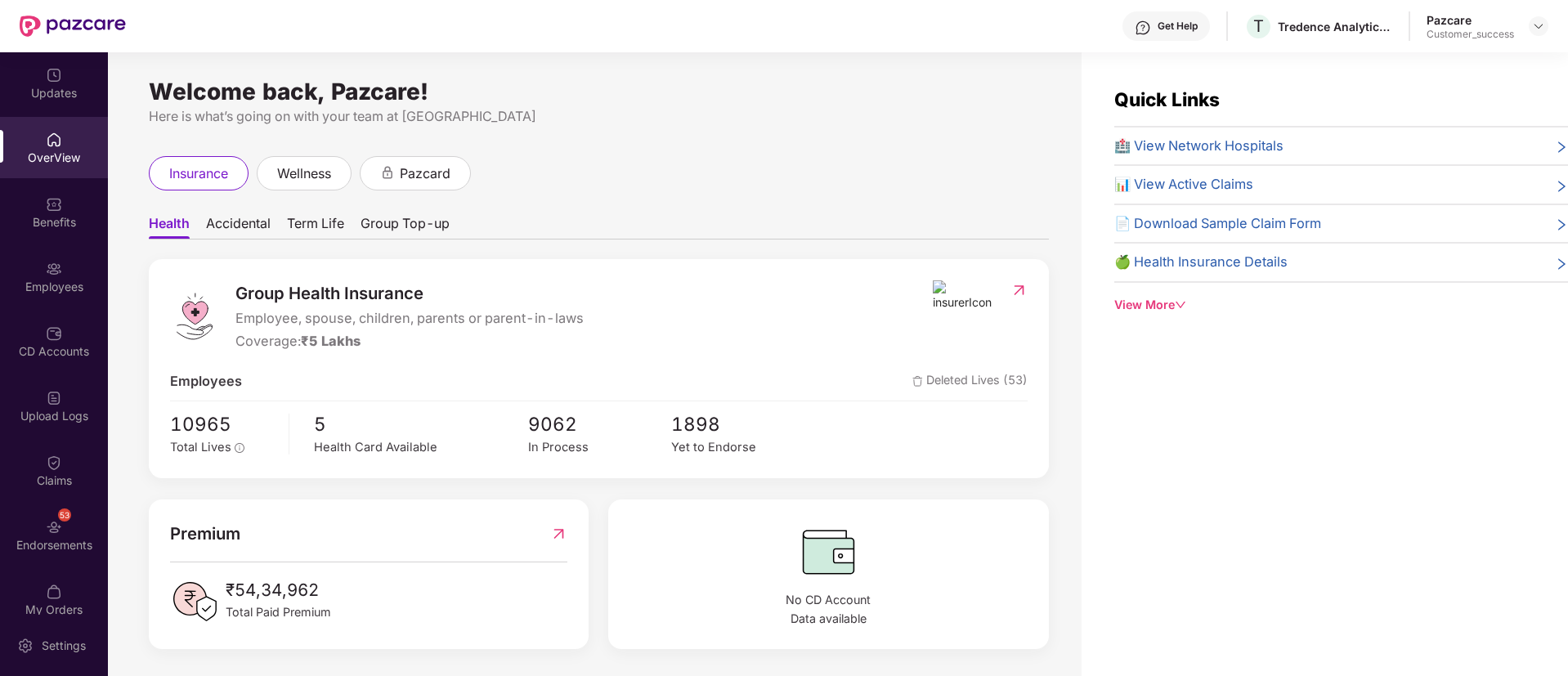
click at [84, 259] on div "Employees" at bounding box center [54, 276] width 108 height 62
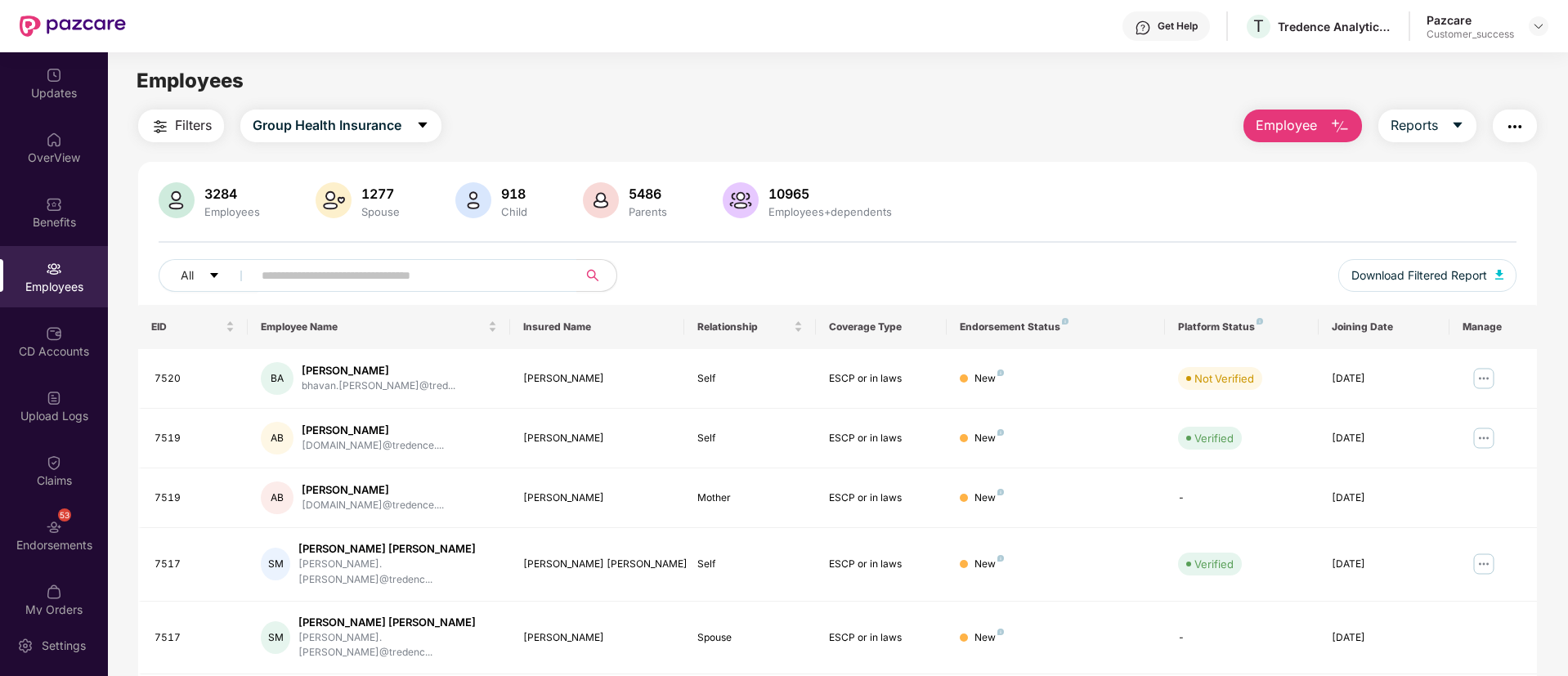
scroll to position [19, 0]
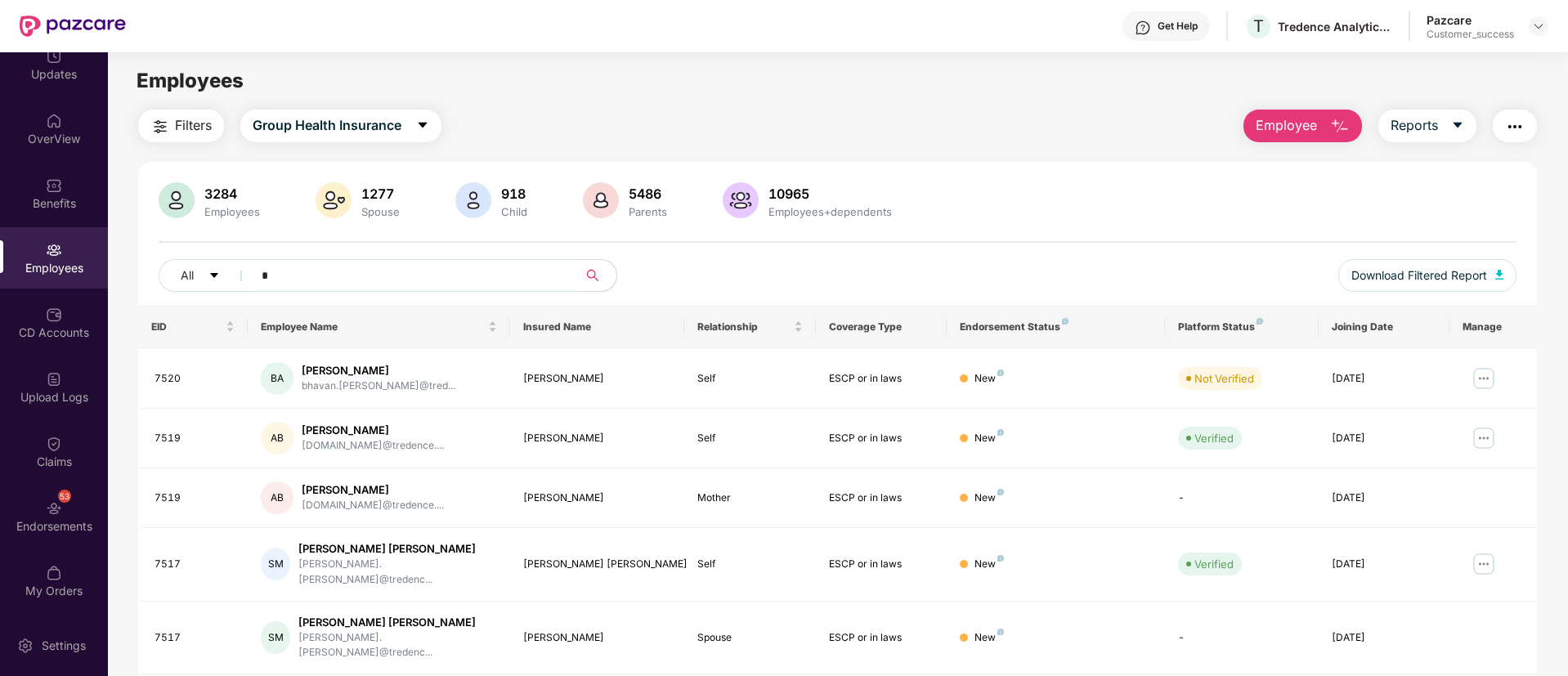
click at [362, 271] on input "*" at bounding box center [409, 275] width 294 height 24
type input "*"
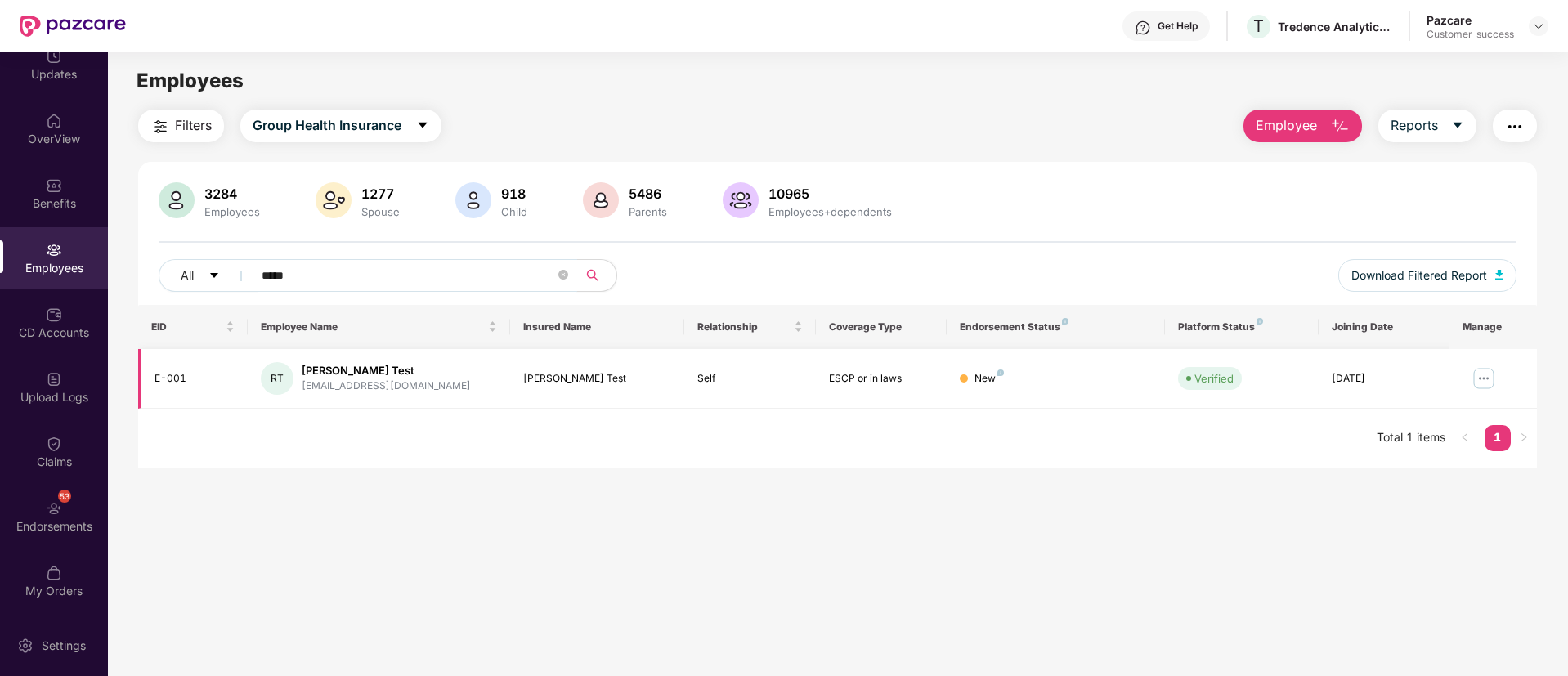
type input "*****"
drag, startPoint x: 398, startPoint y: 389, endPoint x: 299, endPoint y: 389, distance: 99.0
click at [299, 389] on div "RT Ronak Test test@tredence.com" at bounding box center [379, 378] width 236 height 33
copy div "test@tredence.com"
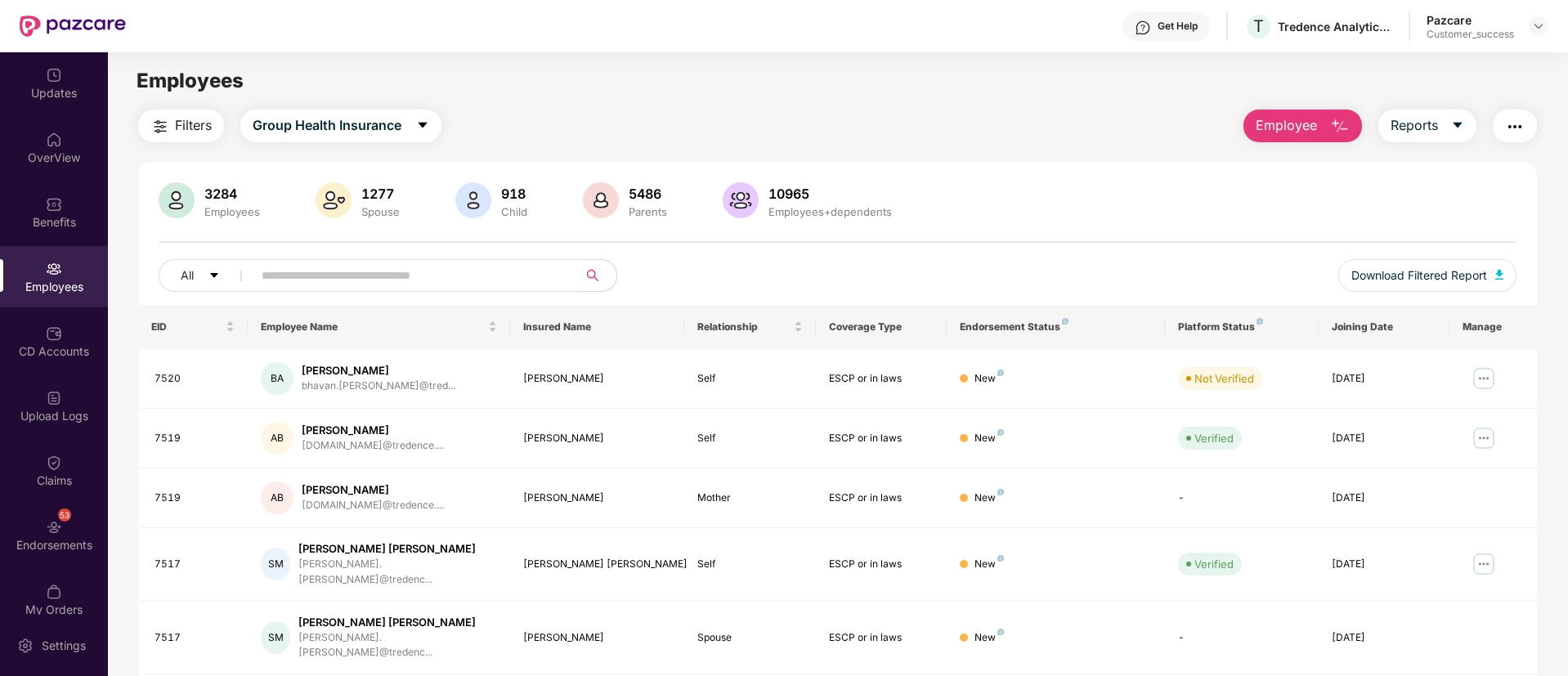
click at [335, 262] on span at bounding box center [410, 275] width 335 height 33
paste input "****"
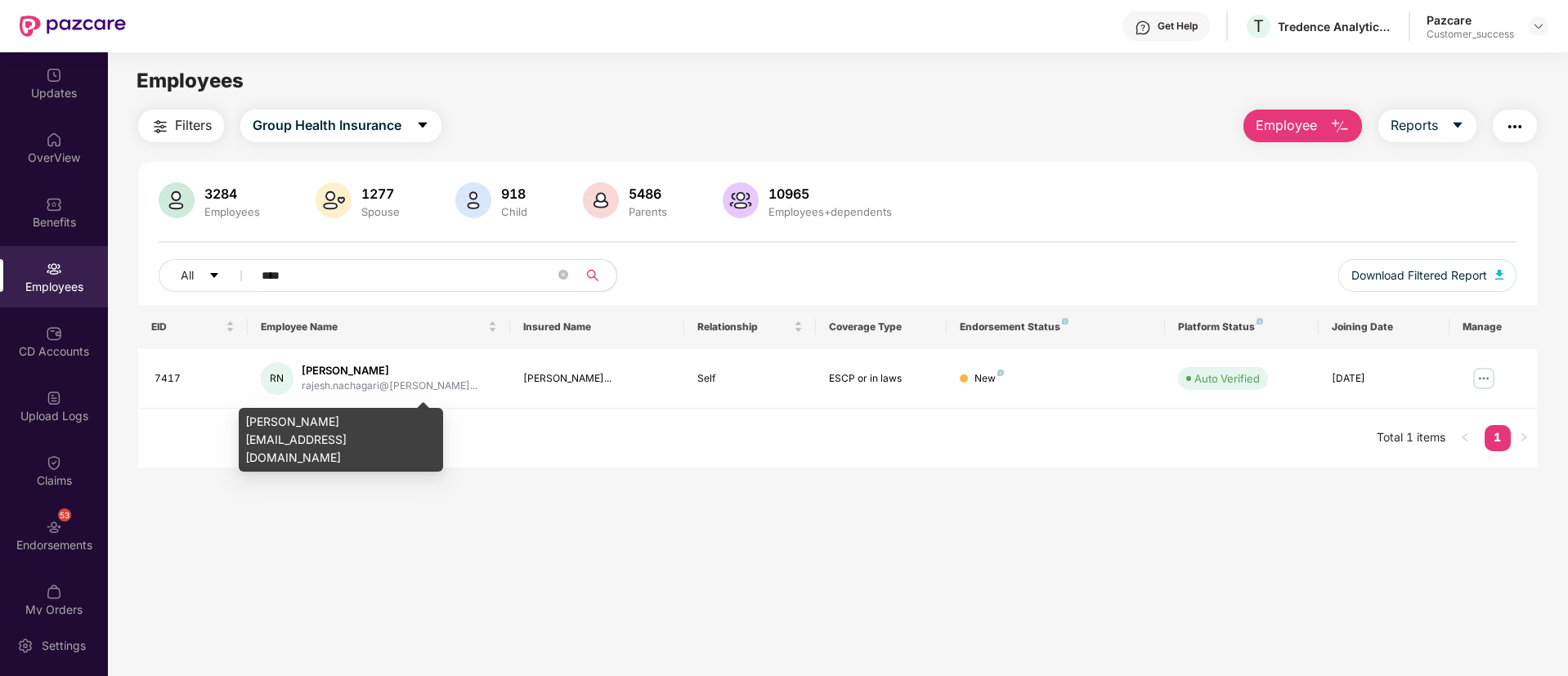
click at [393, 418] on div "[PERSON_NAME][EMAIL_ADDRESS][DOMAIN_NAME]" at bounding box center [341, 440] width 204 height 64
copy div "[PERSON_NAME][EMAIL_ADDRESS][DOMAIN_NAME]"
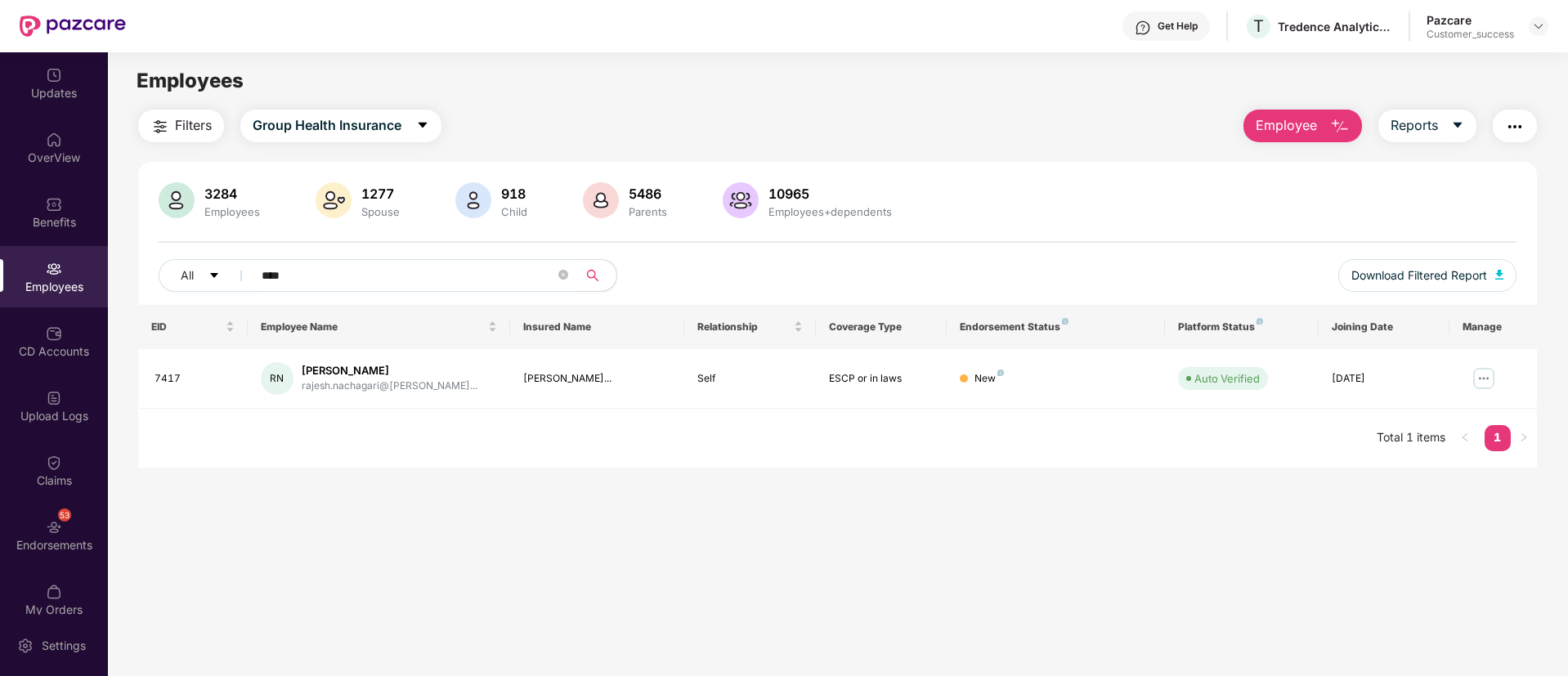
click at [366, 268] on input "****" at bounding box center [409, 275] width 294 height 24
paste input "****"
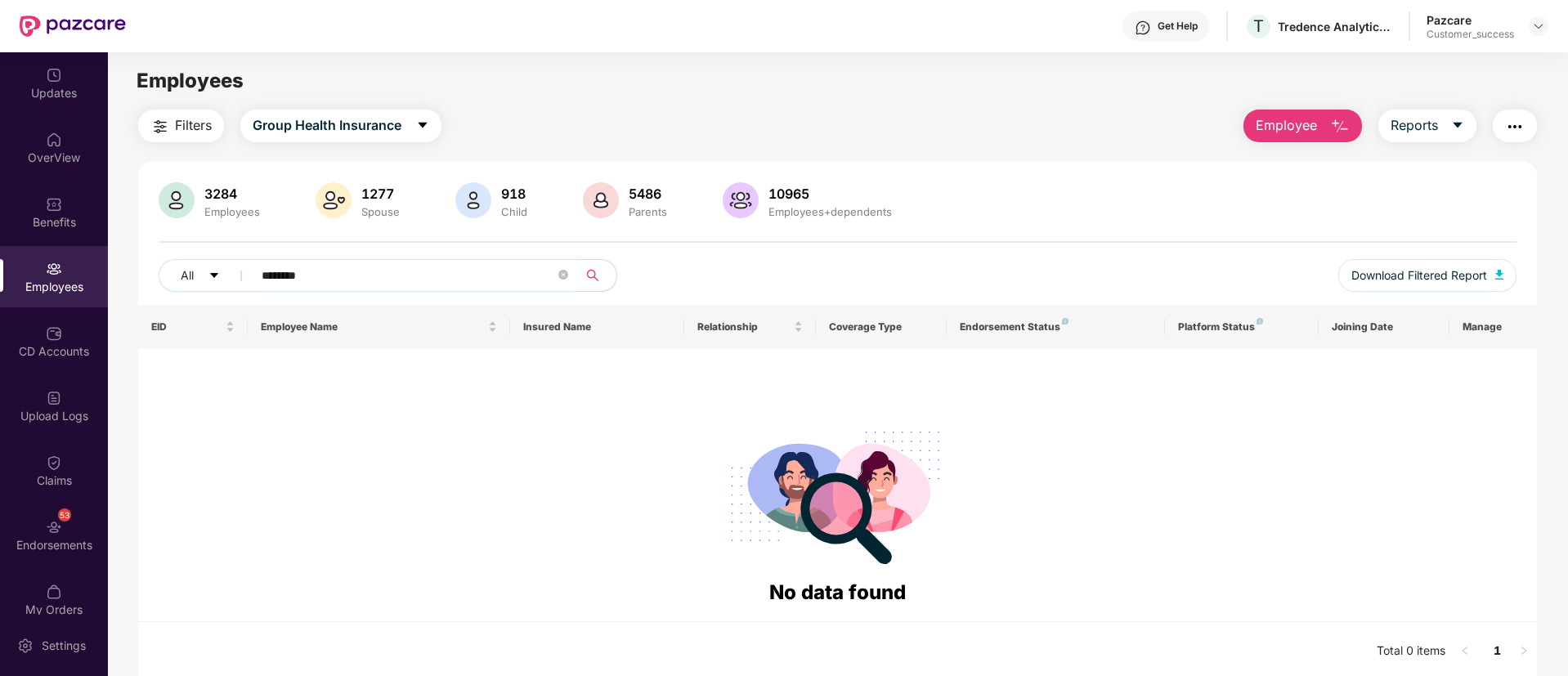
paste input "text"
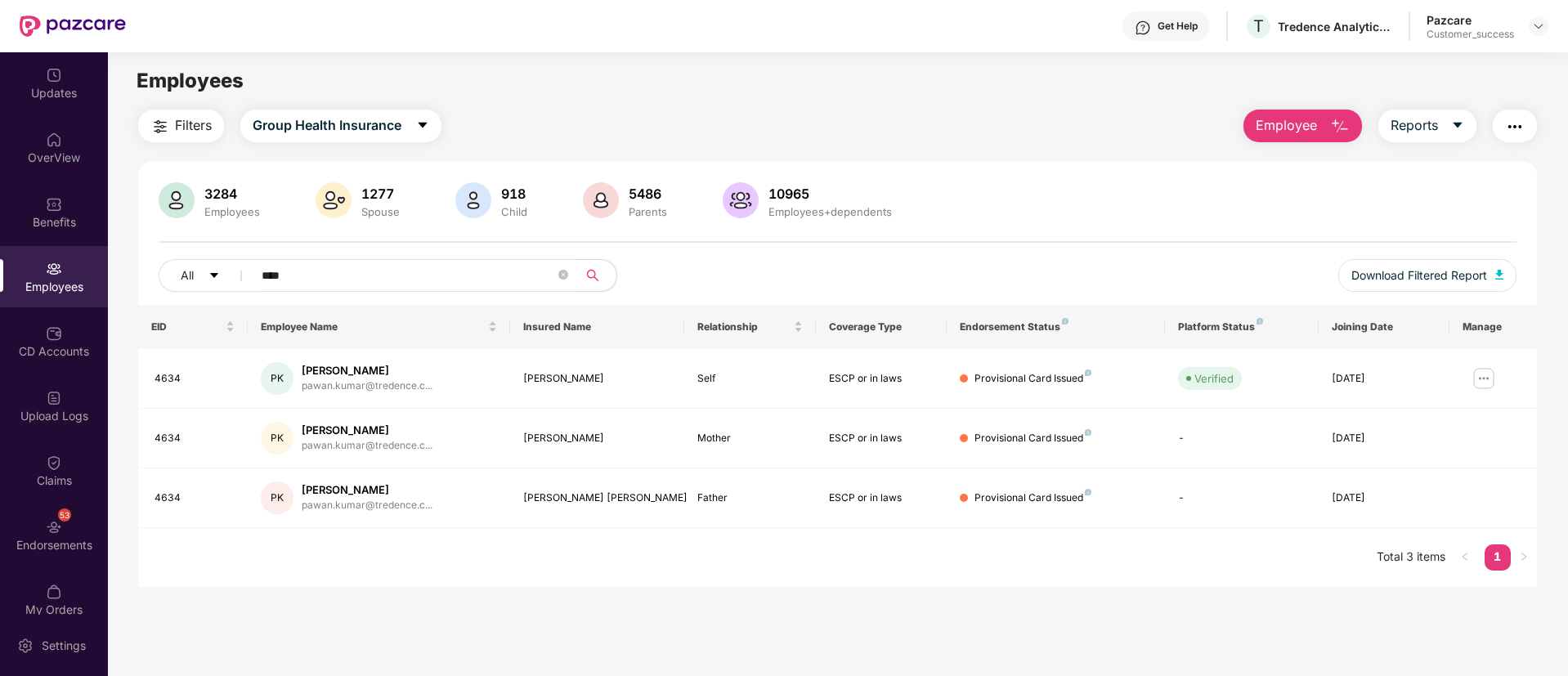
paste input "text"
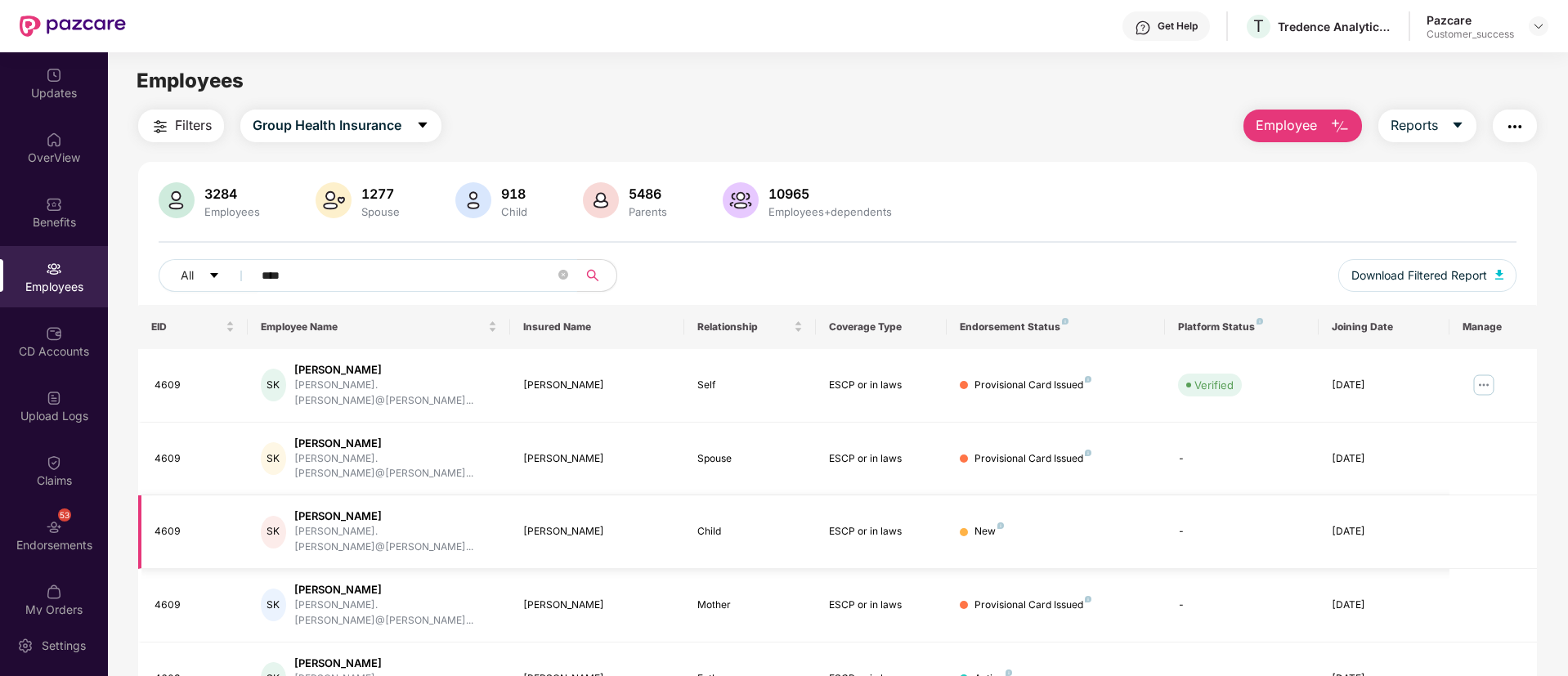
scroll to position [52, 0]
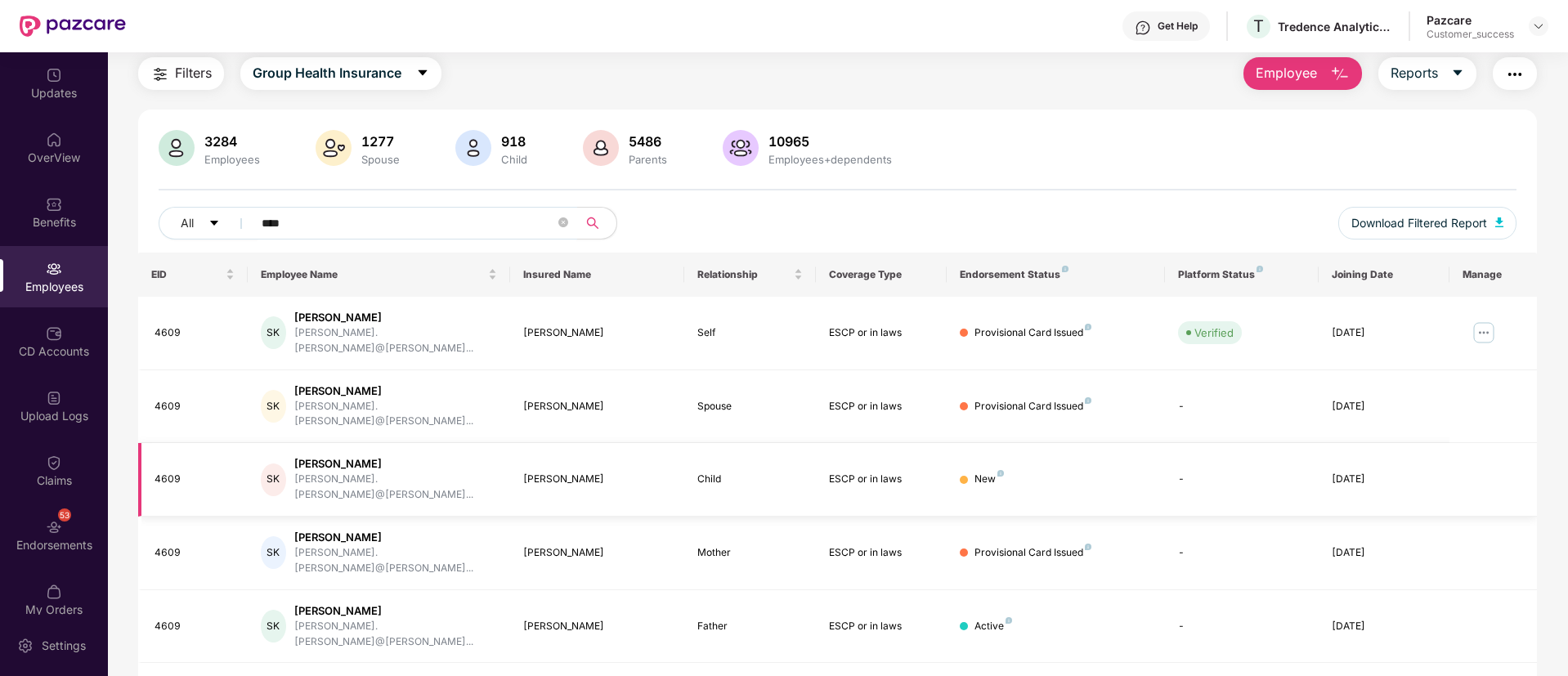
type input "****"
click at [1487, 327] on img at bounding box center [1484, 333] width 26 height 26
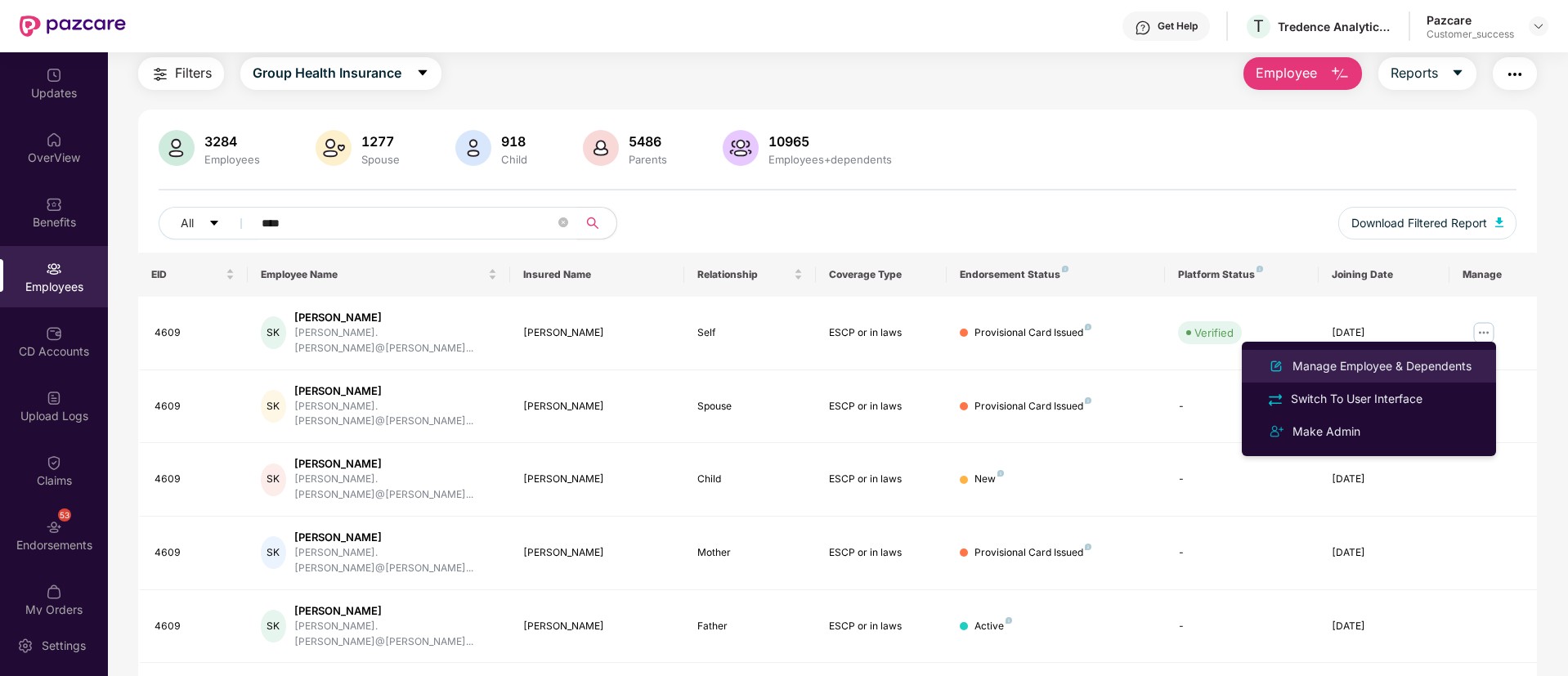
click at [1392, 374] on div "Manage Employee & Dependents" at bounding box center [1382, 365] width 186 height 18
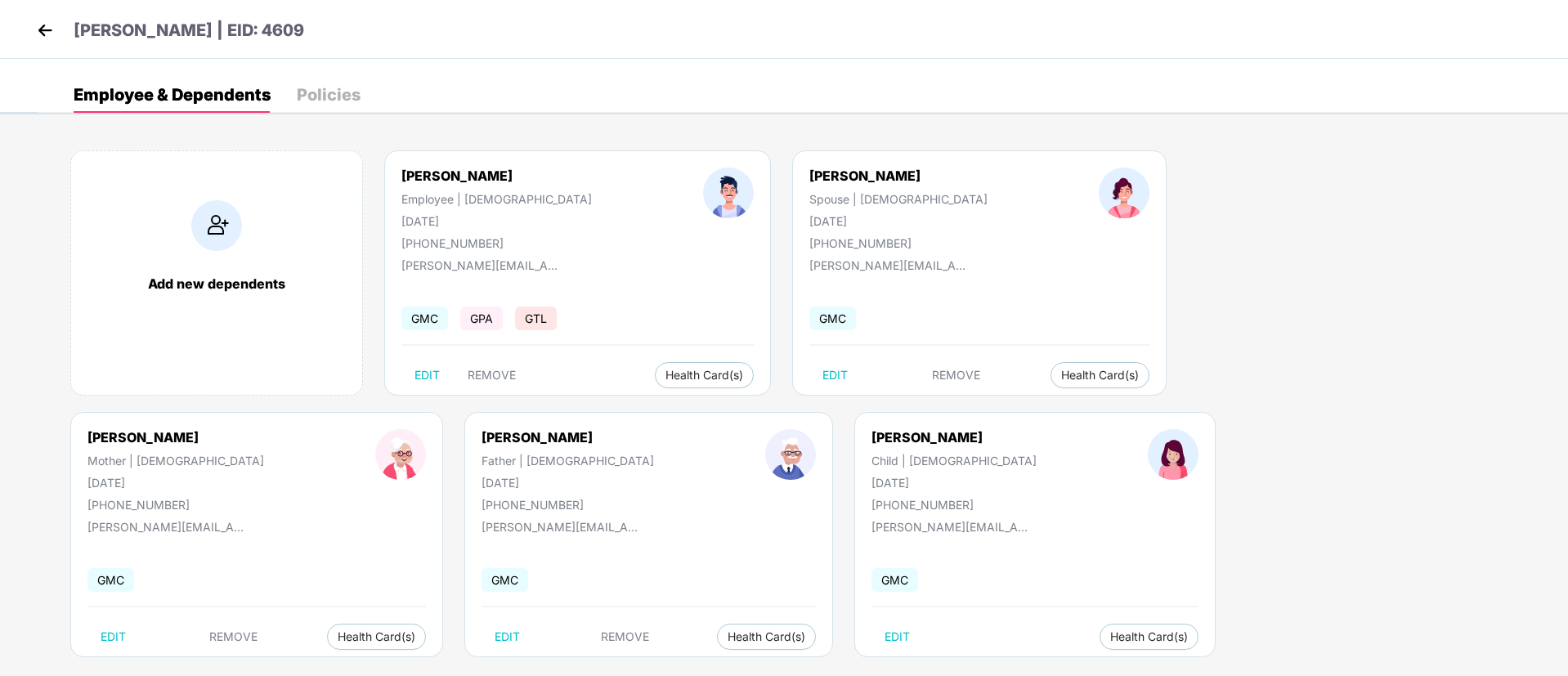
scroll to position [22, 0]
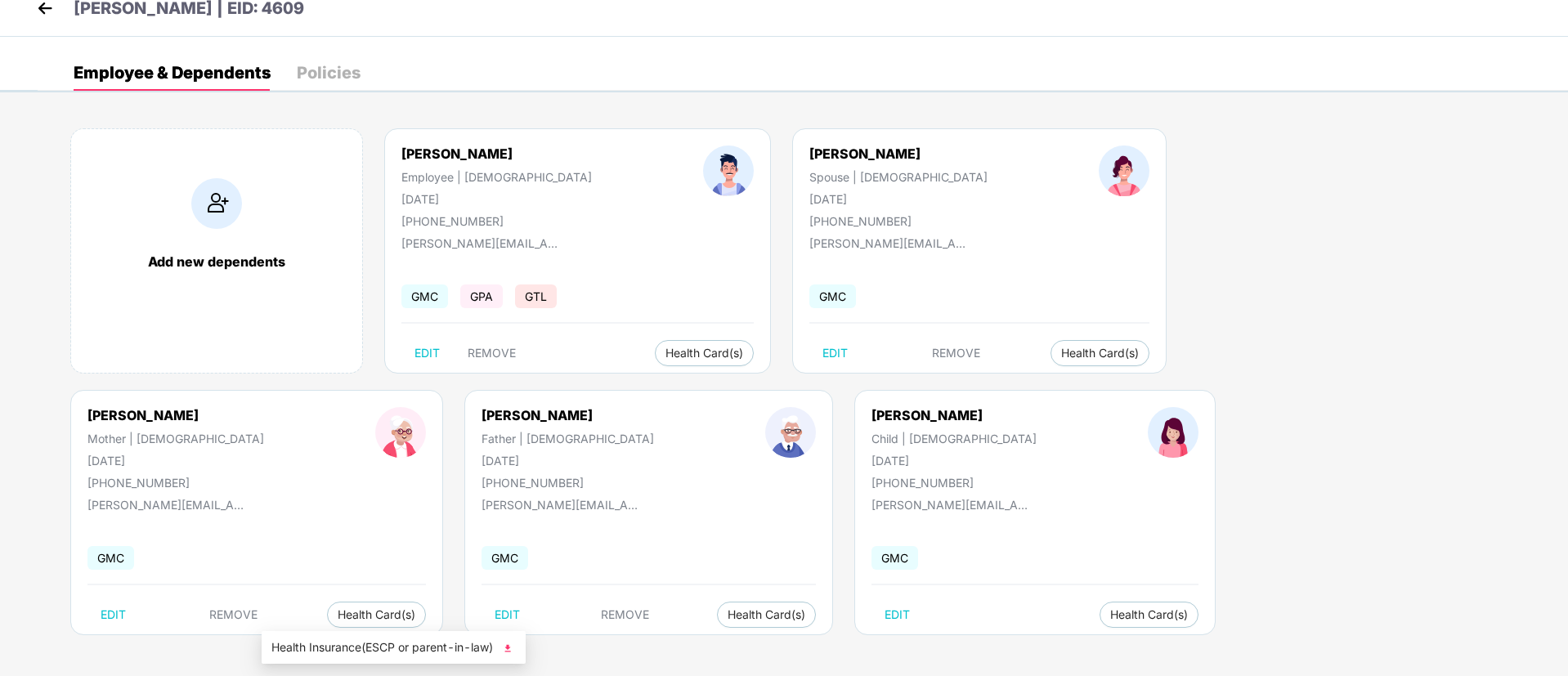
click at [503, 645] on img at bounding box center [507, 647] width 16 height 16
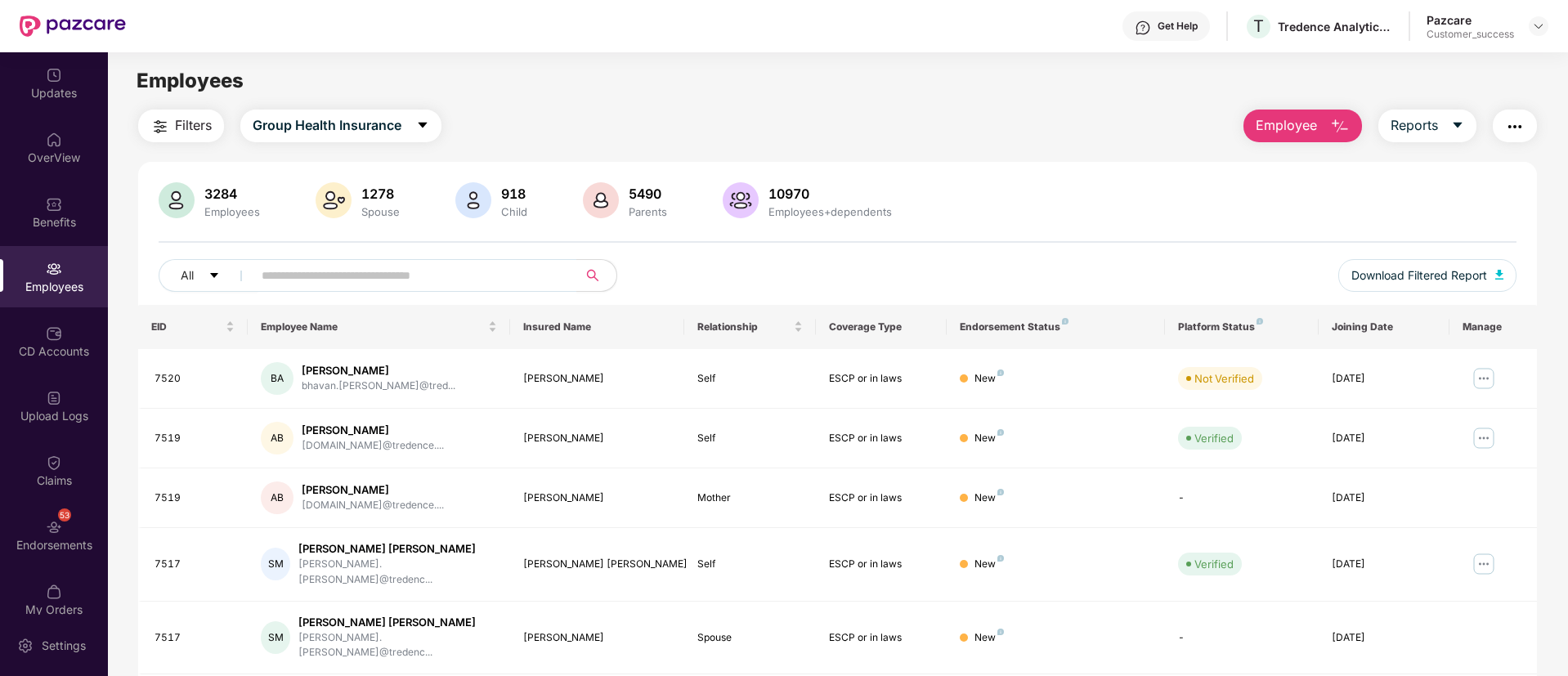
click at [158, 122] on img "button" at bounding box center [160, 126] width 19 height 19
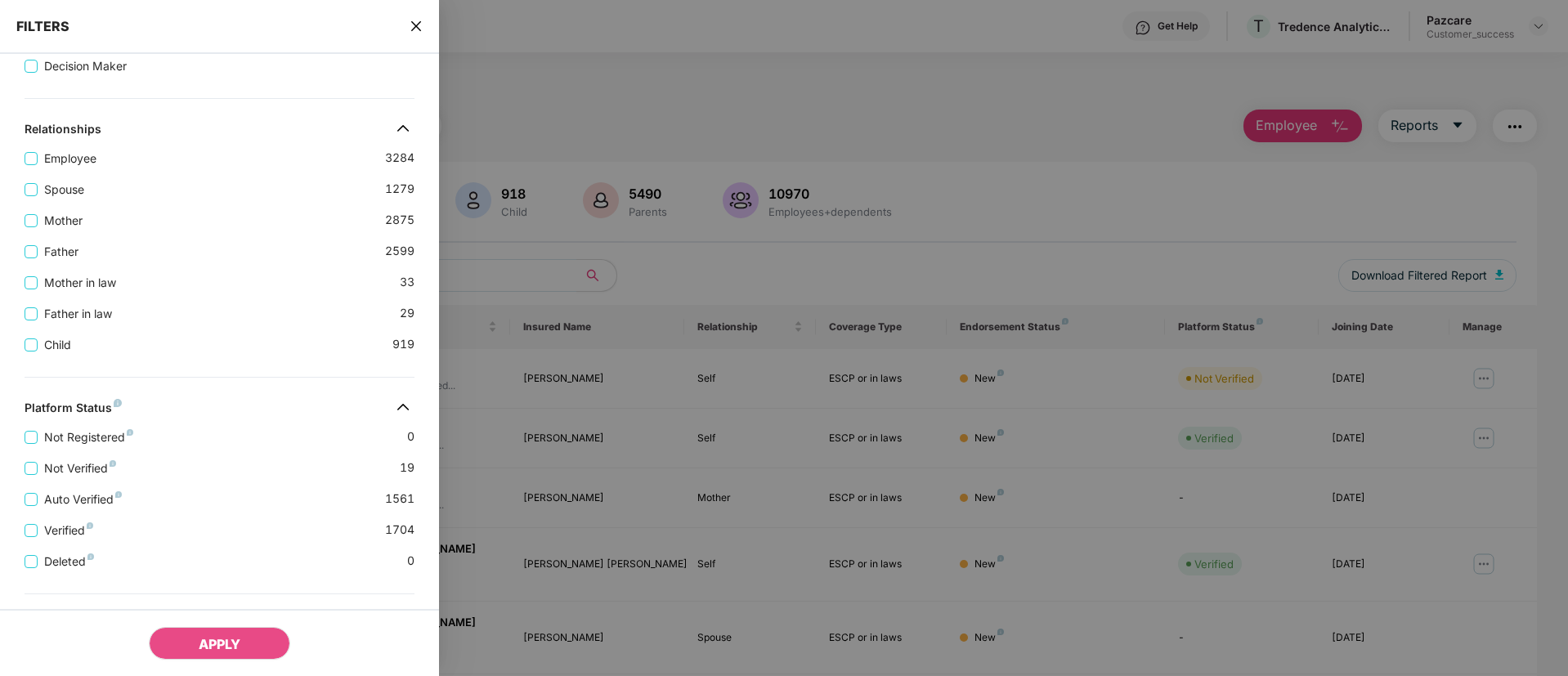
scroll to position [556, 0]
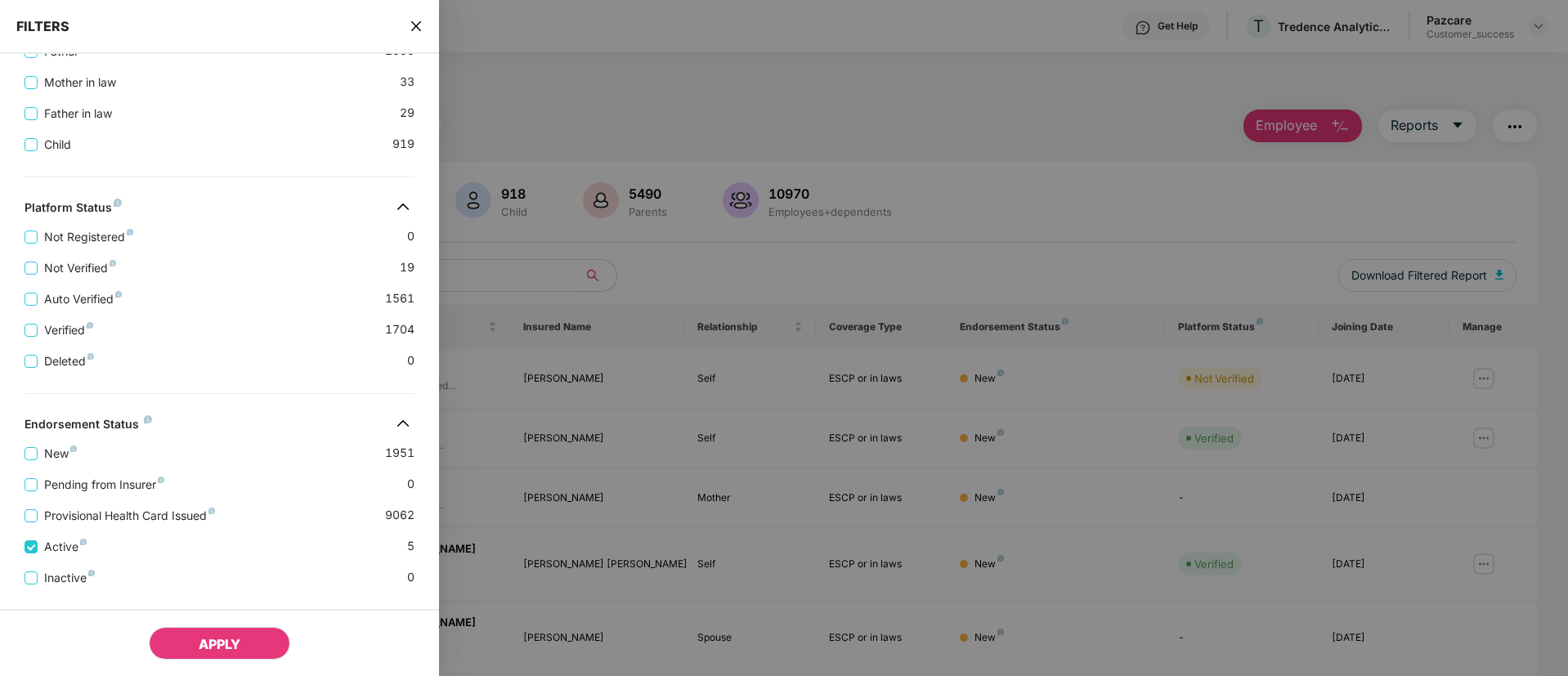
click at [186, 645] on button "APPLY" at bounding box center [220, 643] width 142 height 33
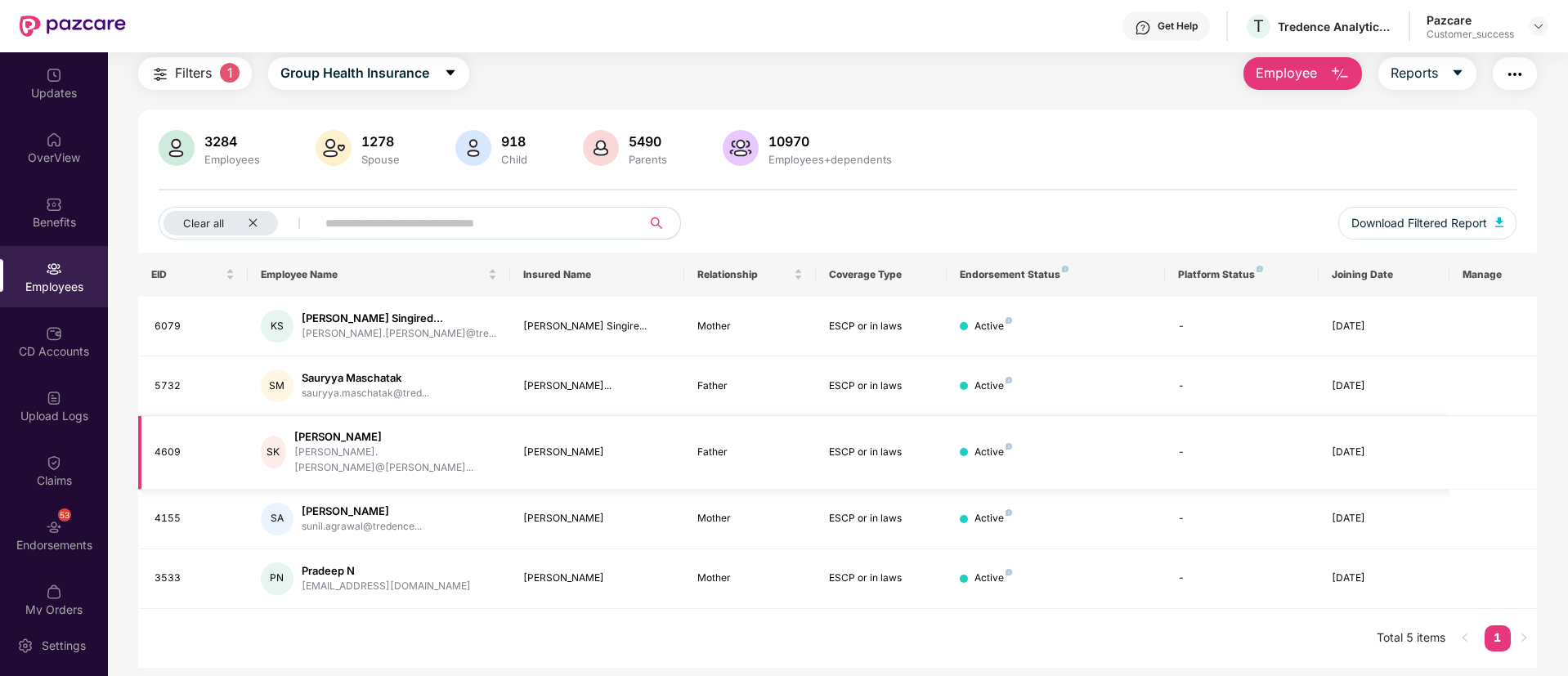
scroll to position [0, 0]
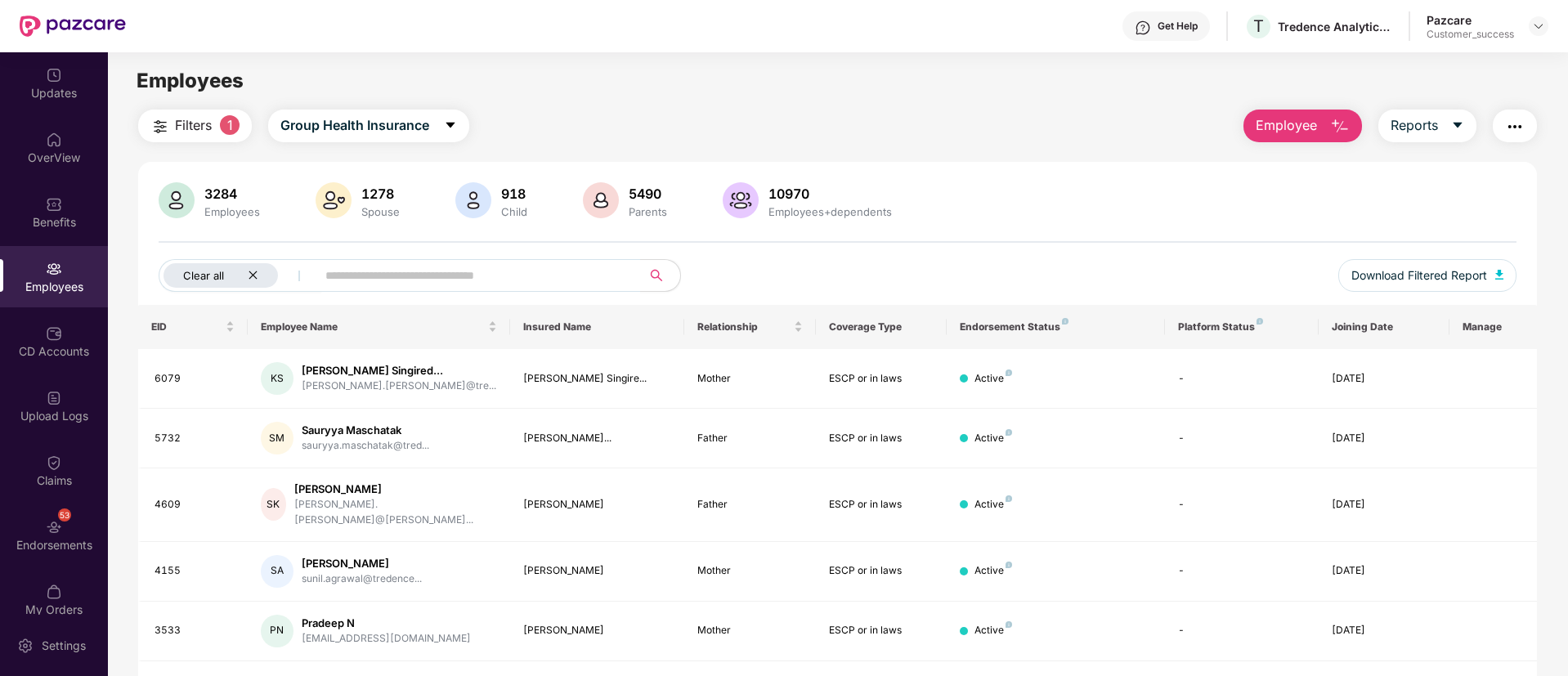
click at [257, 272] on icon "close" at bounding box center [252, 275] width 11 height 11
